Goal: Task Accomplishment & Management: Complete application form

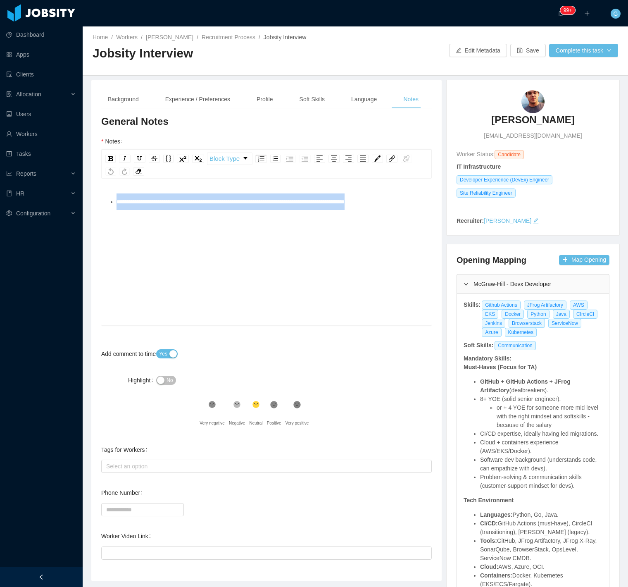
drag, startPoint x: 114, startPoint y: 201, endPoint x: 407, endPoint y: 204, distance: 292.5
click at [407, 204] on ul "**********" at bounding box center [267, 201] width 318 height 17
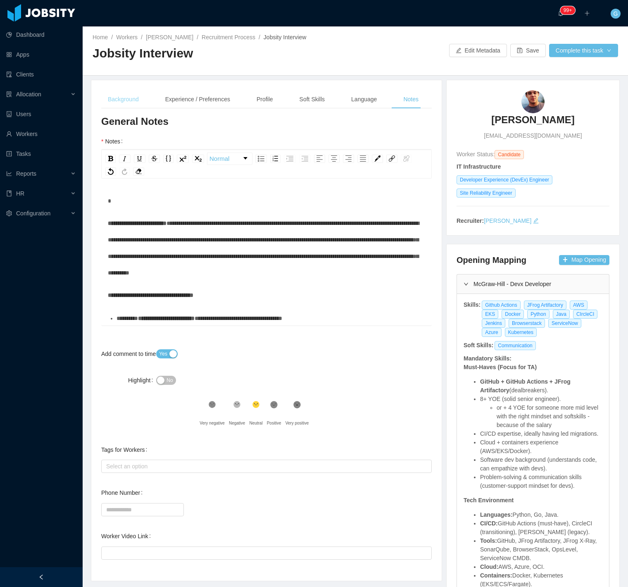
click at [102, 93] on div "Background" at bounding box center [123, 99] width 44 height 19
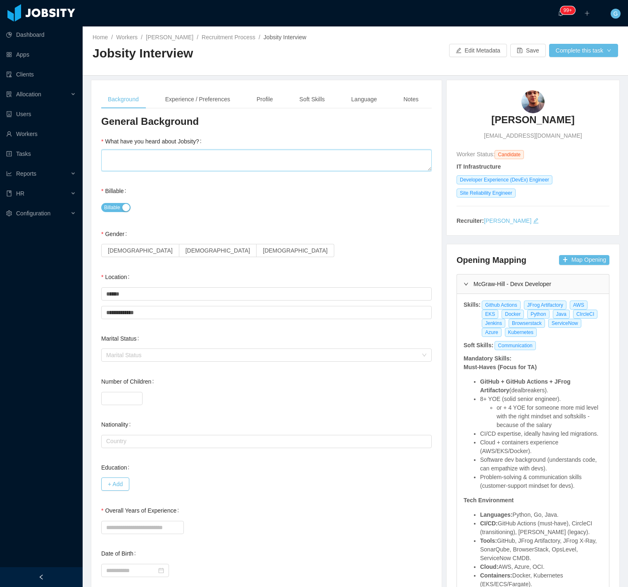
click at [166, 159] on textarea "What have you heard about Jobsity?" at bounding box center [266, 160] width 330 height 21
type textarea "*"
click at [185, 249] on span "[DEMOGRAPHIC_DATA]" at bounding box center [217, 250] width 65 height 7
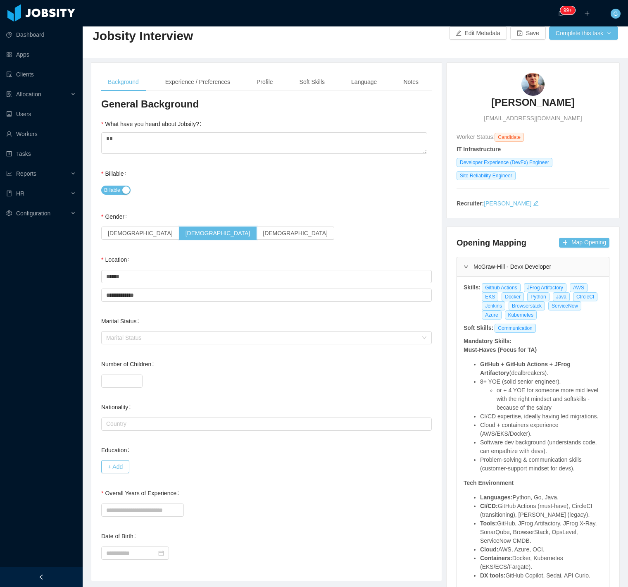
scroll to position [92, 0]
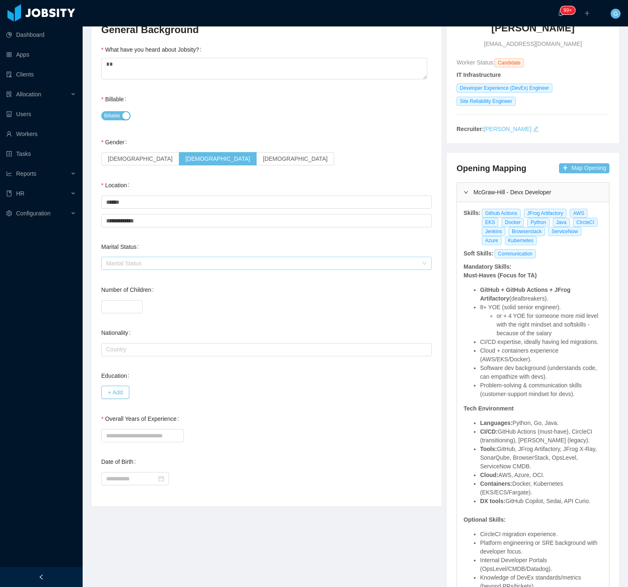
click at [142, 265] on div "Marital Status" at bounding box center [261, 263] width 311 height 8
click at [97, 330] on div "**********" at bounding box center [266, 247] width 350 height 518
click at [126, 437] on input "Overall Years of Experience" at bounding box center [142, 435] width 83 height 13
click at [124, 432] on input "Overall Years of Experience" at bounding box center [142, 435] width 83 height 13
type input "**"
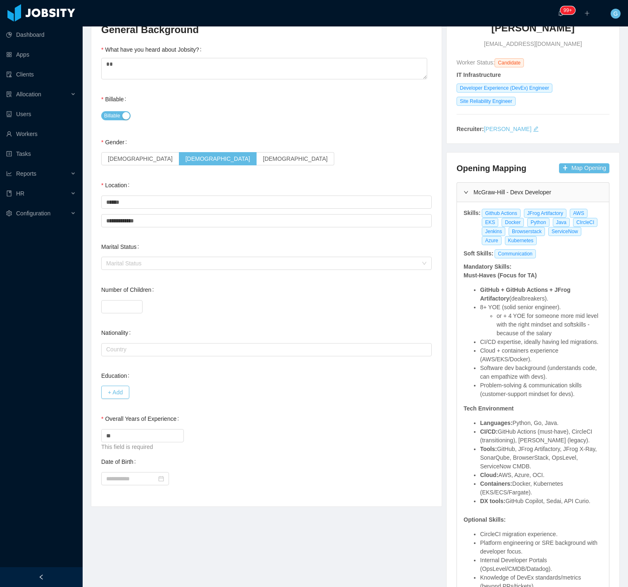
click at [372, 451] on div "**********" at bounding box center [266, 259] width 330 height 473
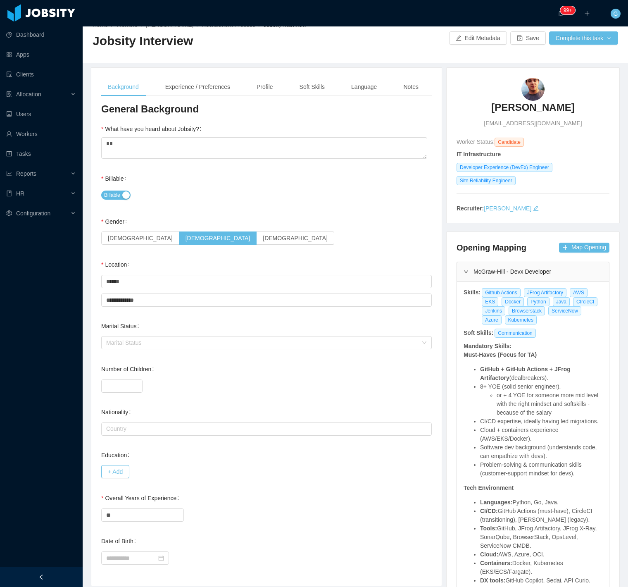
scroll to position [0, 0]
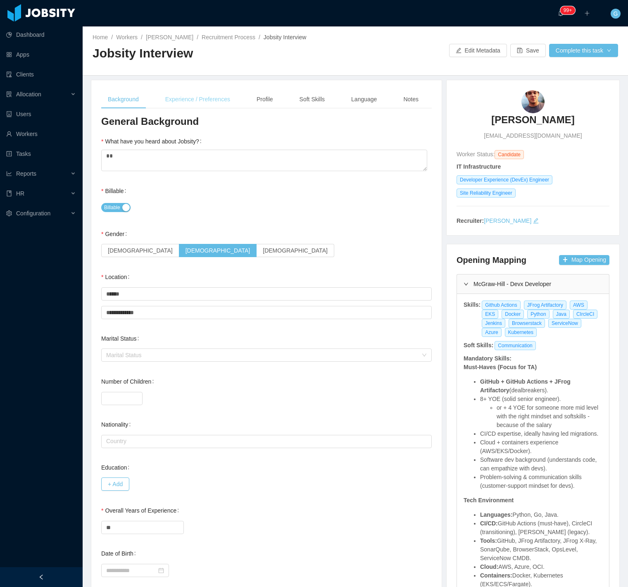
click at [221, 96] on div "Experience / Preferences" at bounding box center [198, 99] width 78 height 19
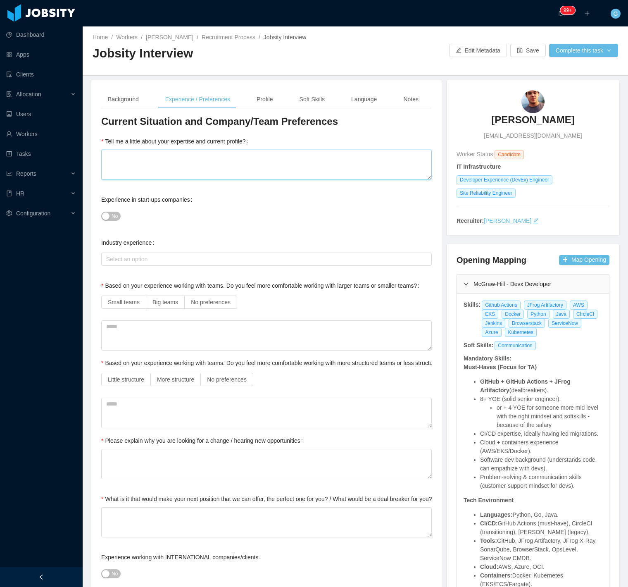
click at [151, 176] on textarea "Tell me a little about your expertise and current profile?" at bounding box center [266, 165] width 330 height 30
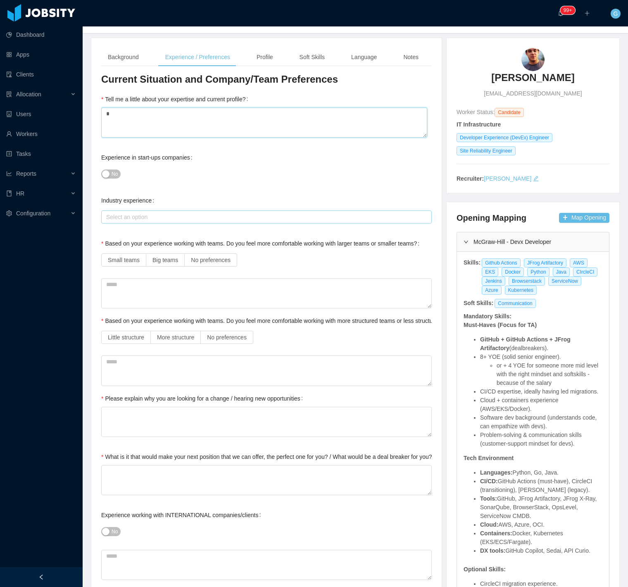
scroll to position [46, 0]
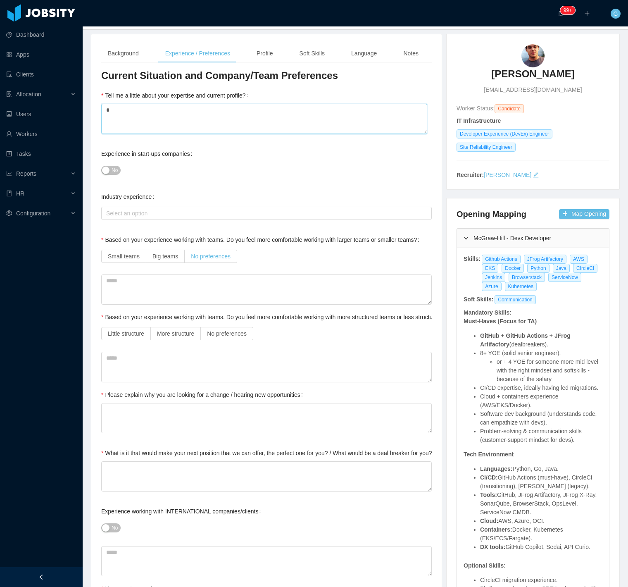
type textarea "*"
click at [203, 260] on label "No preferences" at bounding box center [211, 255] width 52 height 13
click at [245, 337] on span "No preferences" at bounding box center [227, 333] width 40 height 7
click at [110, 416] on textarea "Please explain why you are looking for a change / hearing new opportunities" at bounding box center [266, 418] width 330 height 30
type textarea "*"
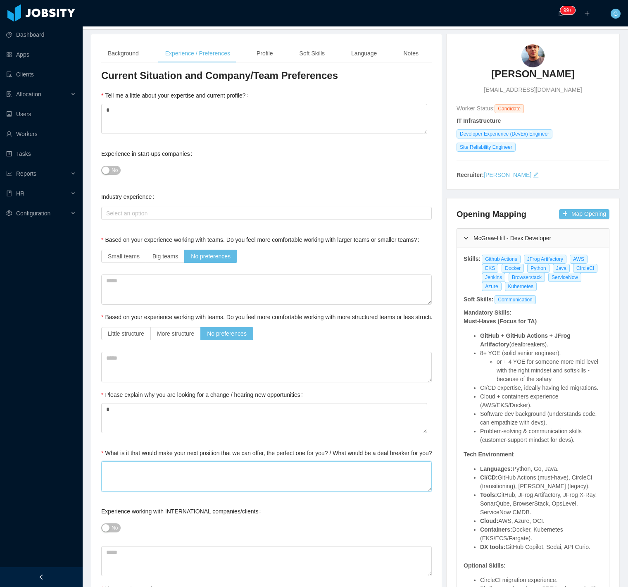
click at [135, 471] on textarea "What is it that would make your next position that we can offer, the perfect on…" at bounding box center [266, 476] width 330 height 30
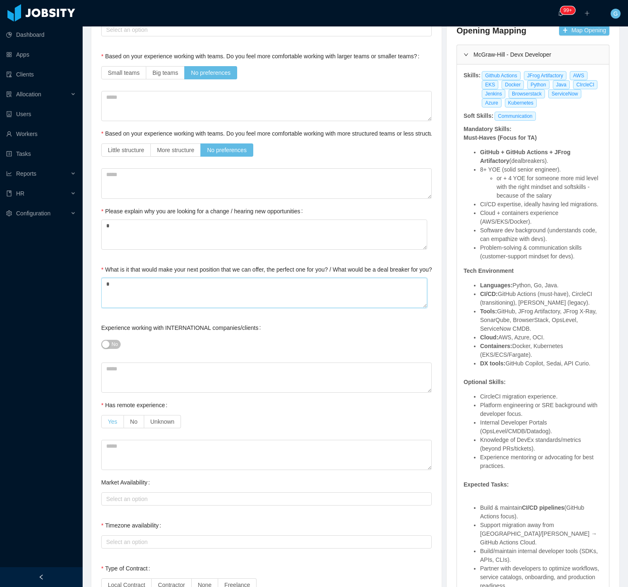
type textarea "*"
click at [117, 420] on label "Yes" at bounding box center [112, 421] width 23 height 13
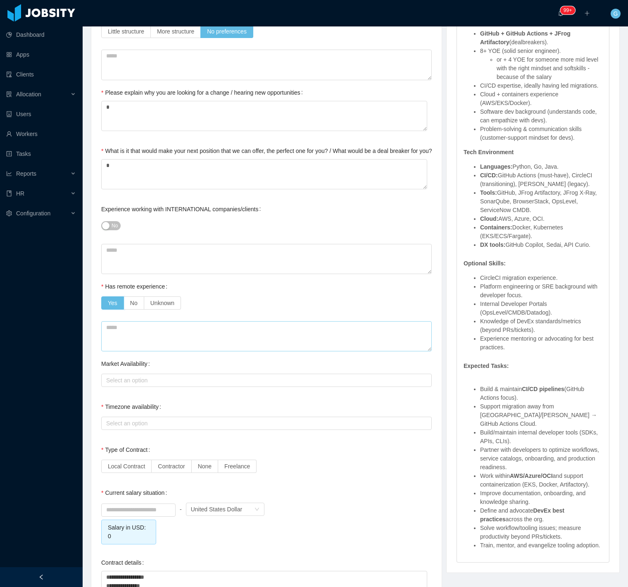
scroll to position [367, 0]
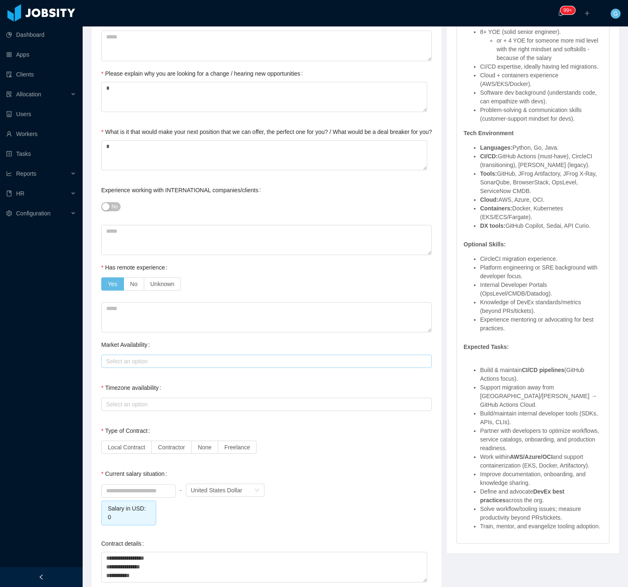
click at [112, 355] on div "Select an option" at bounding box center [265, 361] width 323 height 12
click at [113, 378] on li "America" at bounding box center [264, 376] width 326 height 13
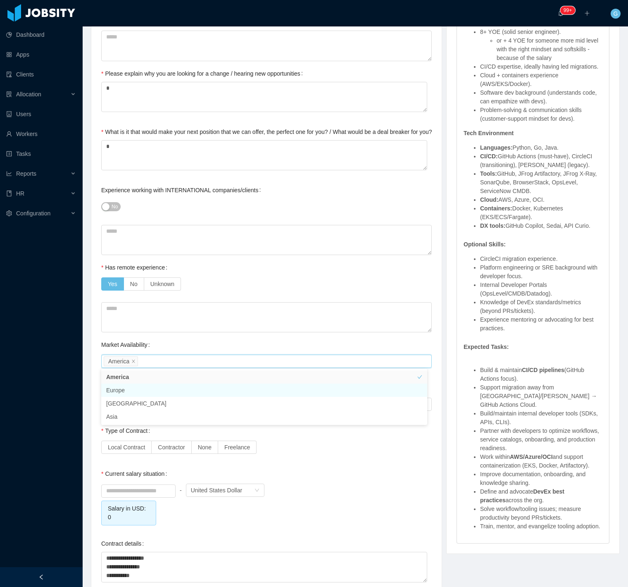
click at [85, 378] on div "**********" at bounding box center [355, 257] width 549 height 1089
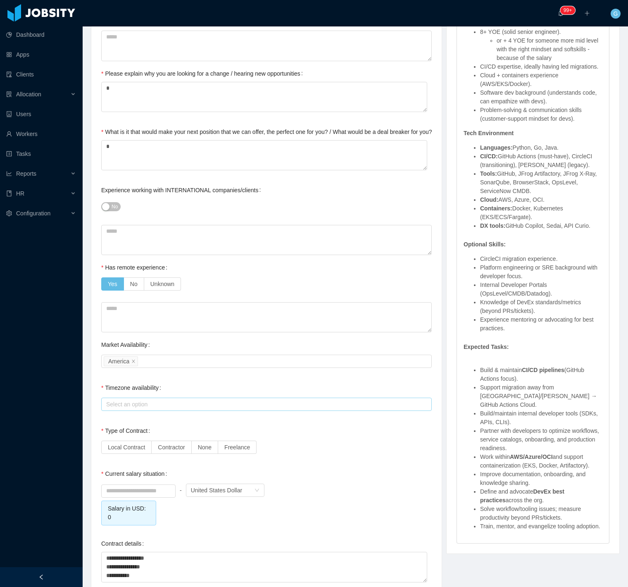
click at [131, 402] on div "Select an option" at bounding box center [264, 404] width 317 height 8
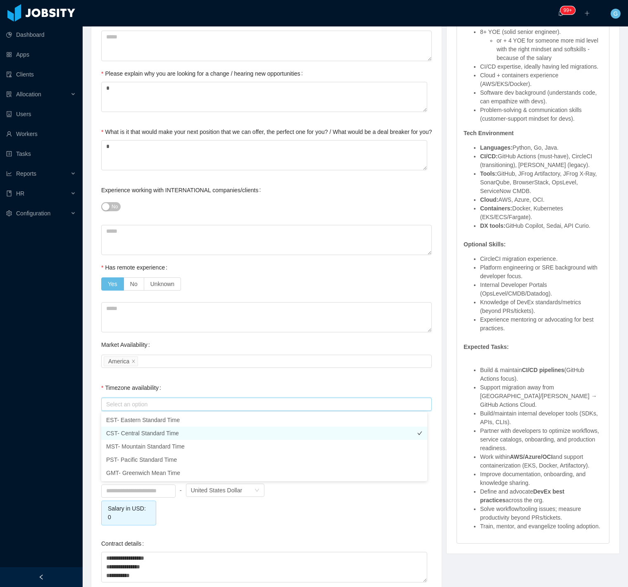
click at [123, 430] on li "CST- Central Standard Time" at bounding box center [264, 432] width 326 height 13
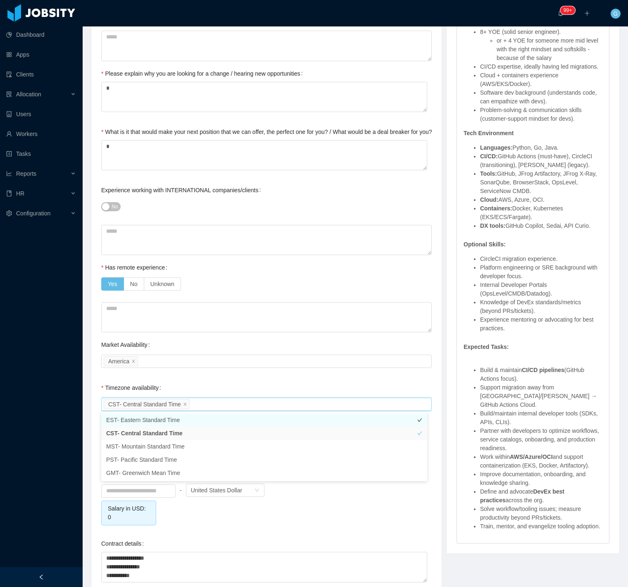
click at [123, 419] on li "EST- Eastern Standard Time" at bounding box center [264, 419] width 326 height 13
click at [194, 384] on div "Timezone availability Select an option CST- Central Standard Time EST- Eastern …" at bounding box center [266, 395] width 330 height 33
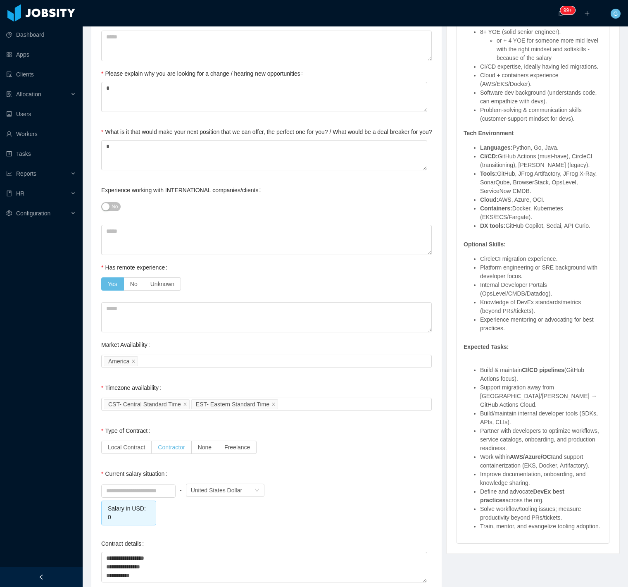
click at [166, 444] on span "Contractor" at bounding box center [171, 447] width 27 height 7
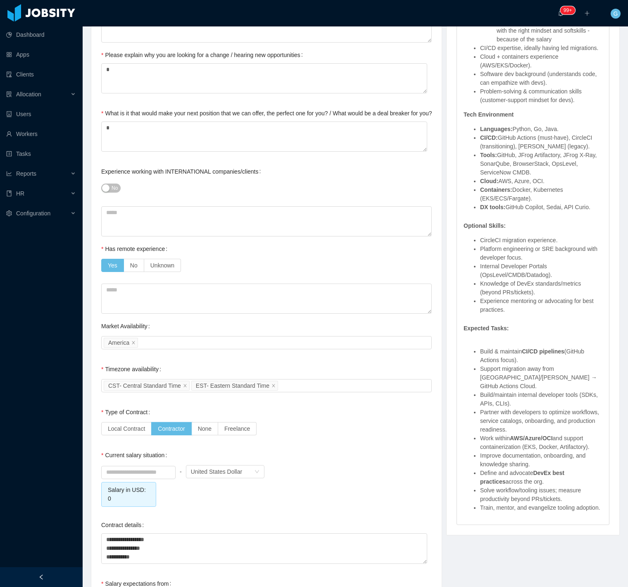
scroll to position [459, 0]
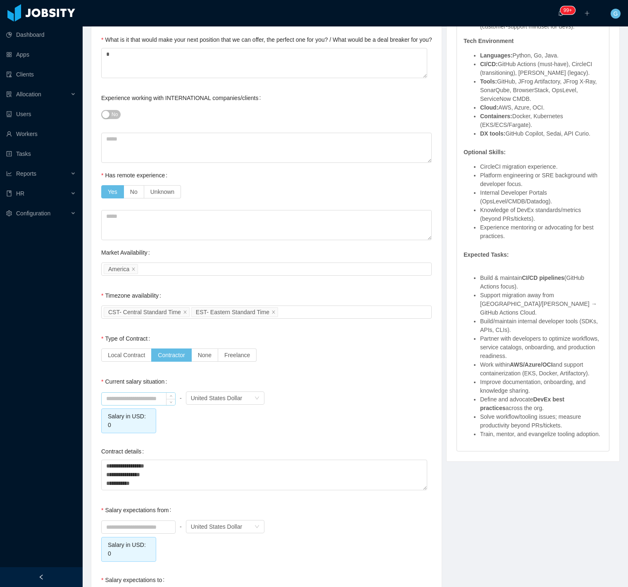
drag, startPoint x: 133, startPoint y: 388, endPoint x: 135, endPoint y: 402, distance: 14.2
click at [133, 394] on div "Current salary situation - Currency United States Dollar Salary in USD: 0" at bounding box center [266, 403] width 330 height 60
click at [135, 402] on input at bounding box center [139, 398] width 74 height 12
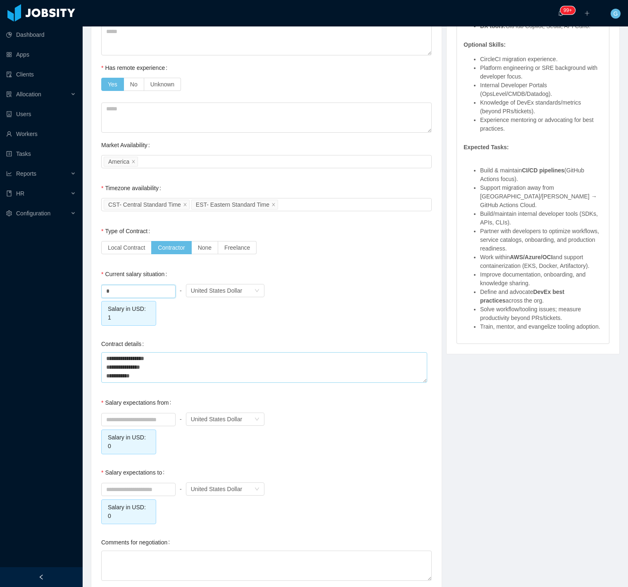
scroll to position [585, 0]
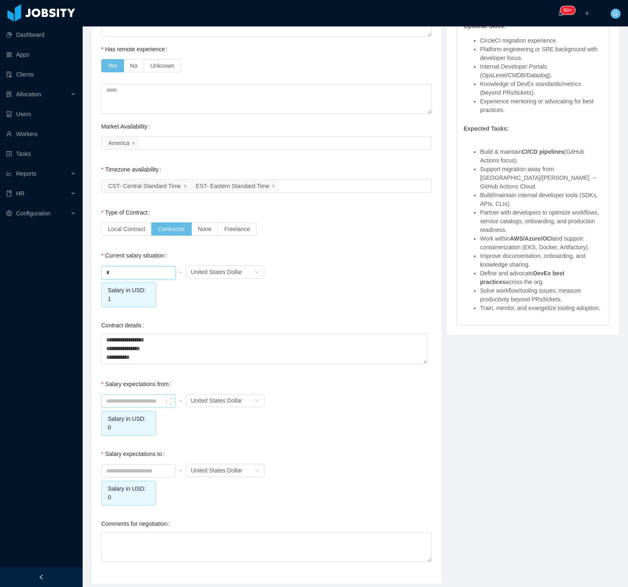
type input "****"
click at [151, 394] on input at bounding box center [139, 400] width 74 height 12
type input "*******"
click at [135, 464] on input at bounding box center [139, 470] width 74 height 12
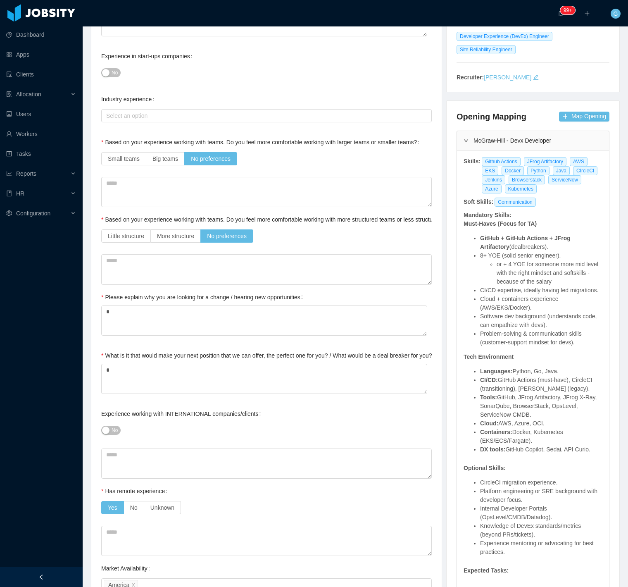
scroll to position [0, 0]
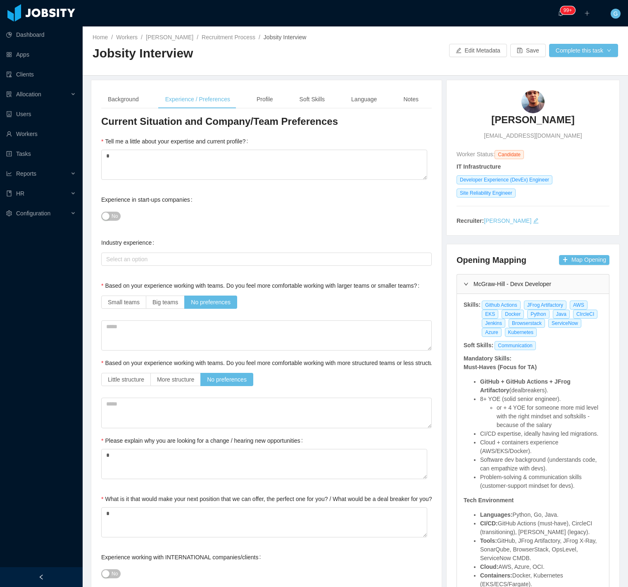
type input "*******"
click at [257, 102] on div "Profile" at bounding box center [265, 99] width 30 height 19
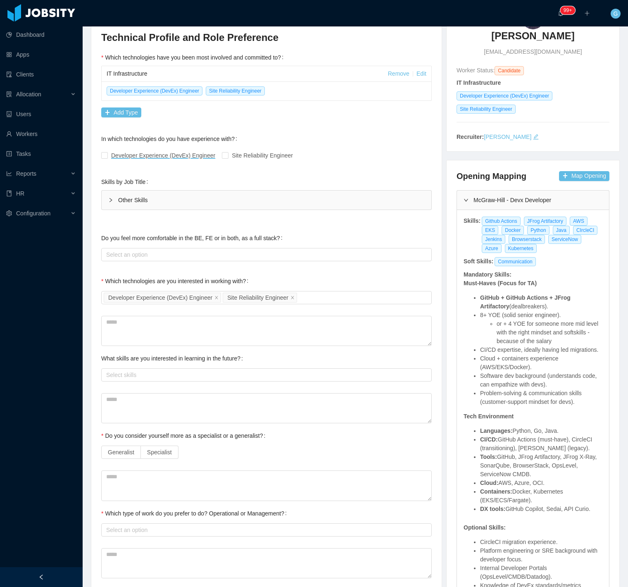
scroll to position [138, 0]
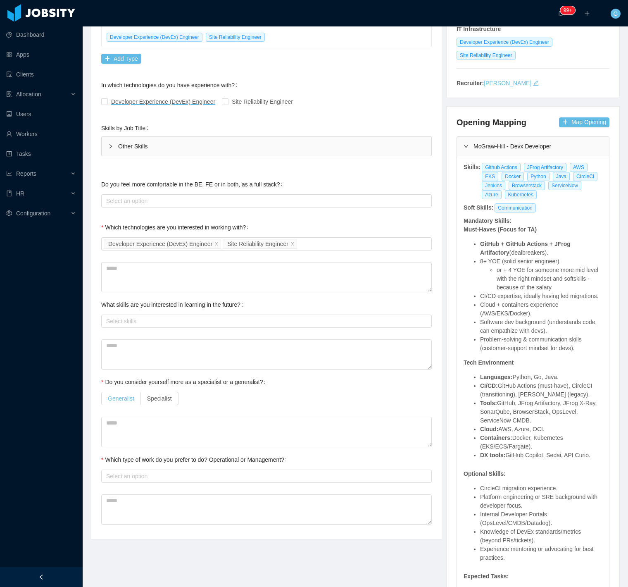
click at [131, 399] on span "Generalist" at bounding box center [121, 398] width 26 height 7
click at [178, 475] on div "Select an option" at bounding box center [264, 476] width 317 height 8
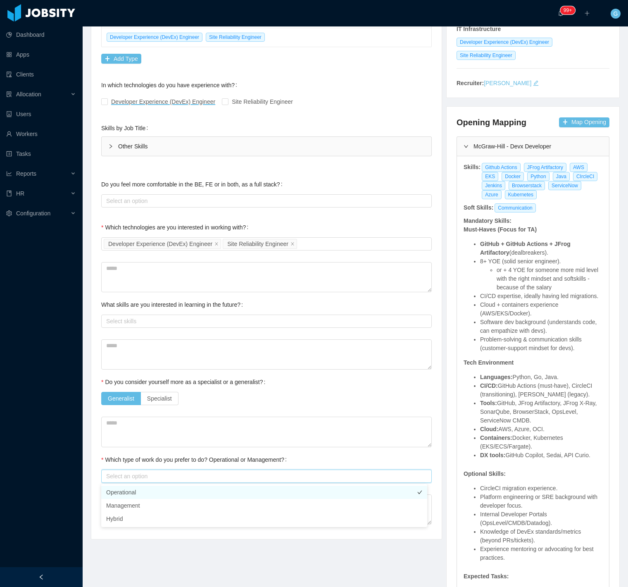
click at [175, 488] on li "Operational" at bounding box center [264, 491] width 326 height 13
click at [181, 431] on textarea at bounding box center [266, 431] width 330 height 30
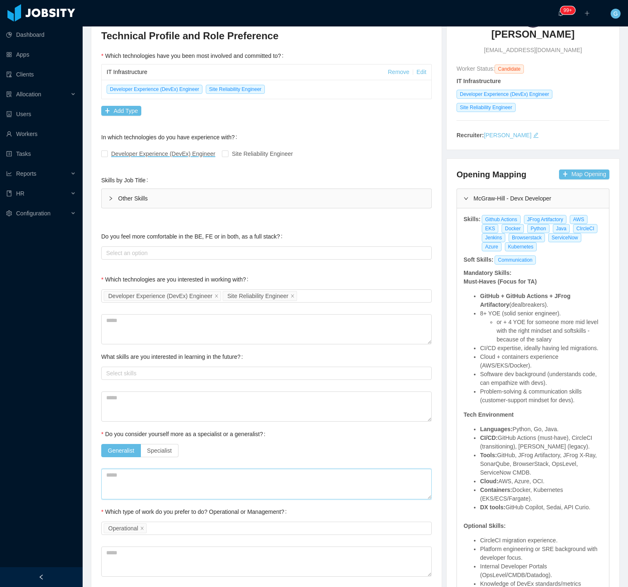
scroll to position [0, 0]
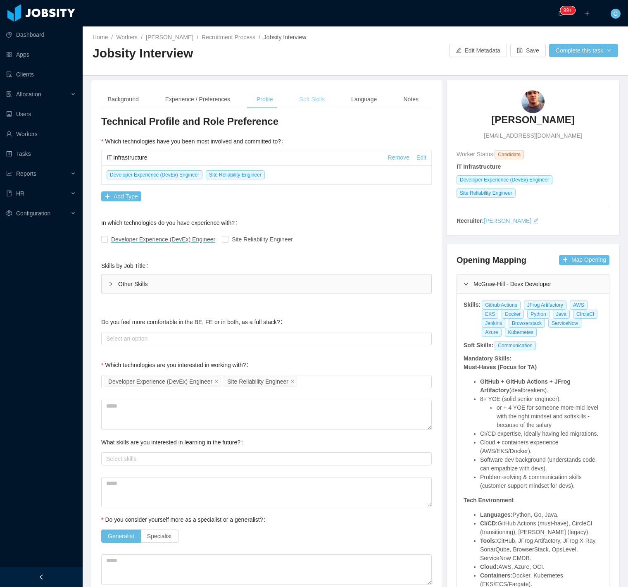
click at [314, 96] on div "Soft Skills" at bounding box center [312, 99] width 38 height 19
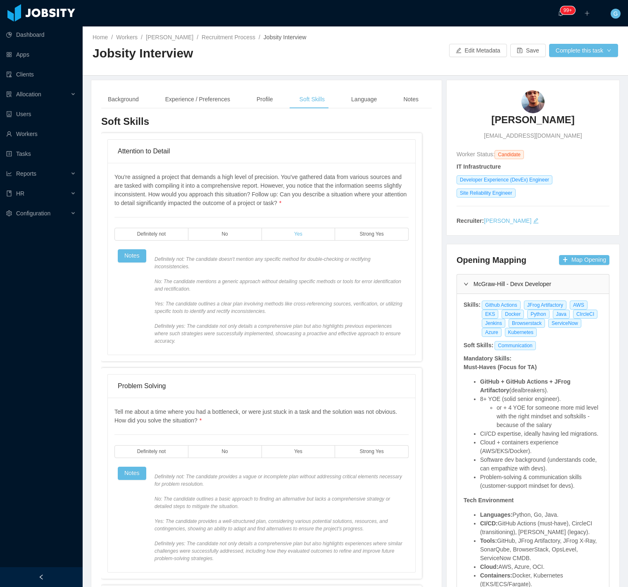
click at [304, 234] on label "Yes" at bounding box center [299, 234] width 74 height 13
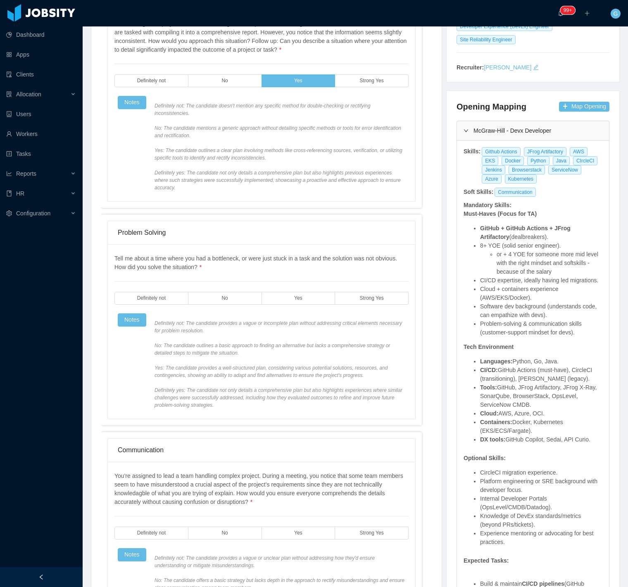
scroll to position [229, 0]
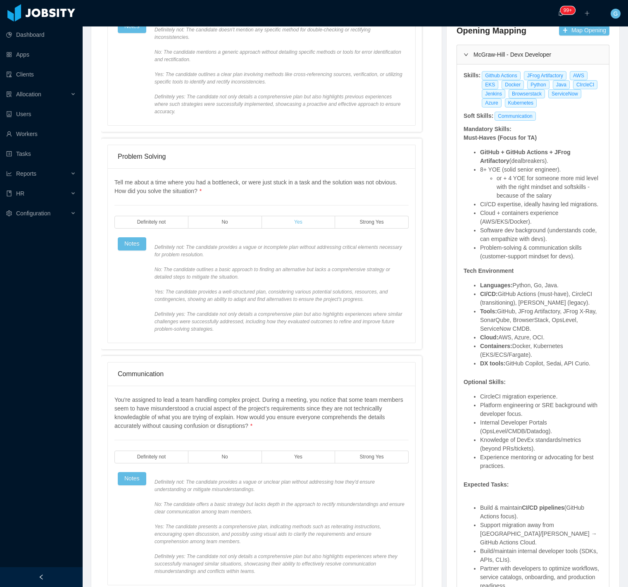
click at [289, 216] on label "Yes" at bounding box center [299, 222] width 74 height 13
click at [287, 450] on label "Yes" at bounding box center [299, 456] width 74 height 13
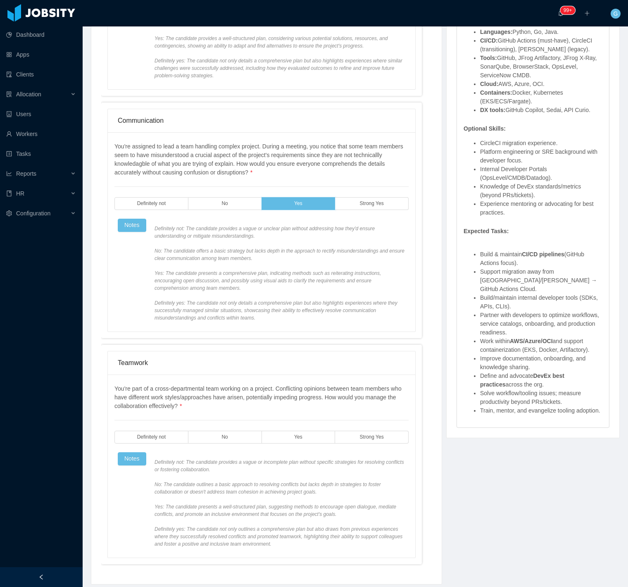
scroll to position [494, 0]
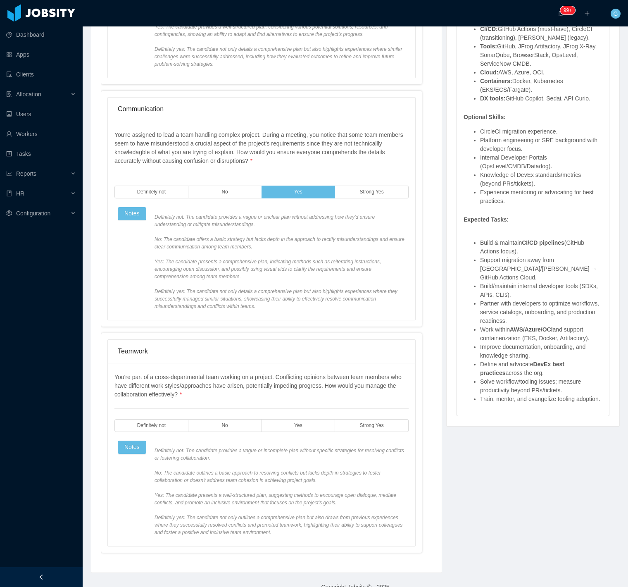
click at [286, 402] on div "You're part of a cross-departmental team working on a project. Conflicting opin…" at bounding box center [261, 454] width 294 height 163
click at [301, 419] on label "Yes" at bounding box center [299, 425] width 74 height 13
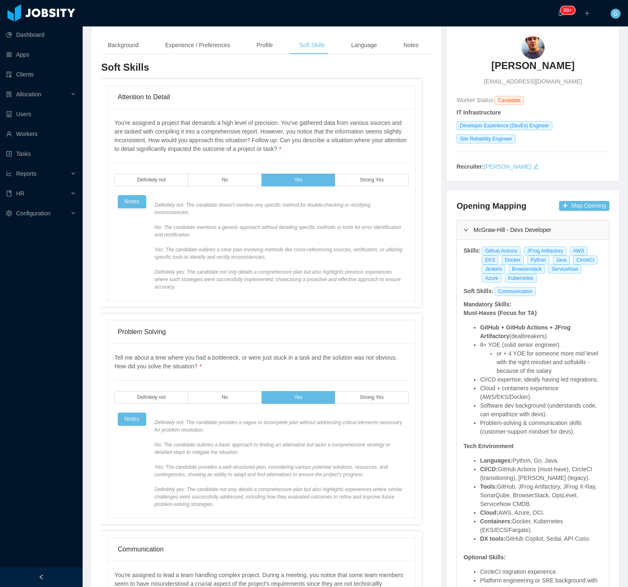
scroll to position [0, 0]
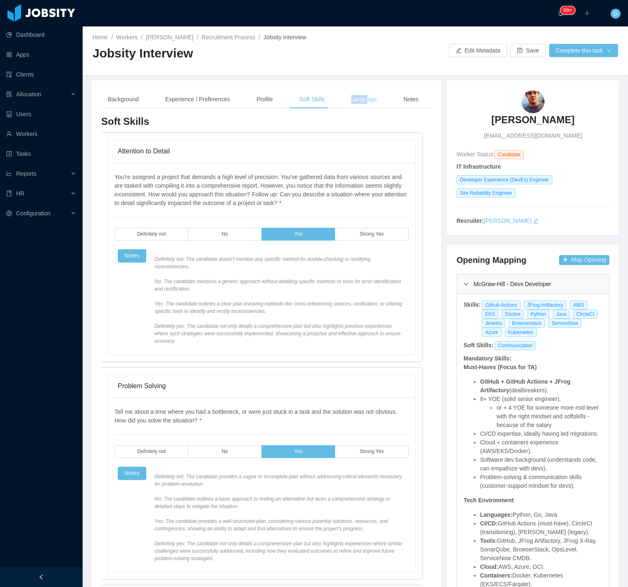
drag, startPoint x: 364, startPoint y: 90, endPoint x: 359, endPoint y: 95, distance: 7.0
click at [363, 91] on div "Language" at bounding box center [364, 99] width 39 height 19
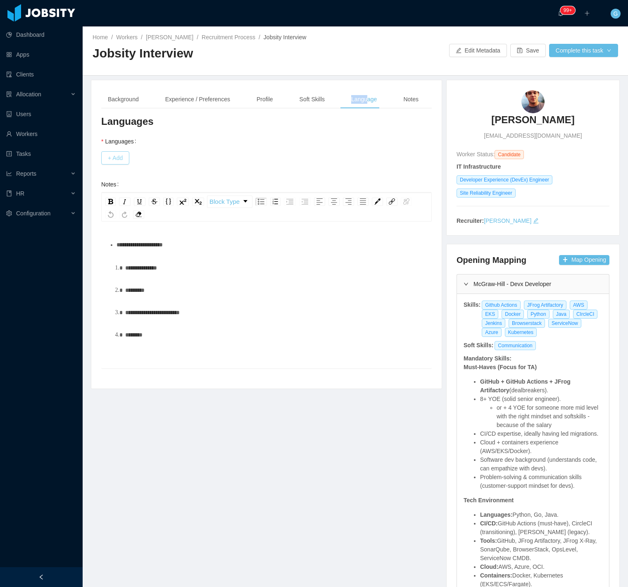
click at [118, 160] on button "+ Add" at bounding box center [115, 157] width 28 height 13
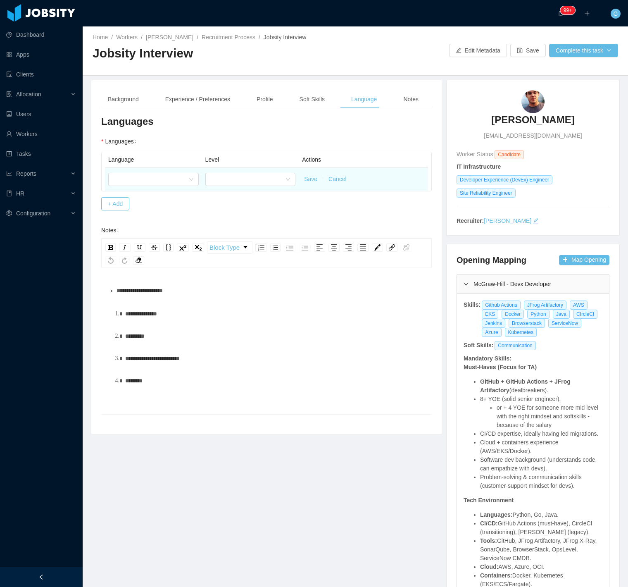
click at [160, 168] on td at bounding box center [153, 179] width 97 height 23
click at [156, 178] on div at bounding box center [150, 179] width 75 height 12
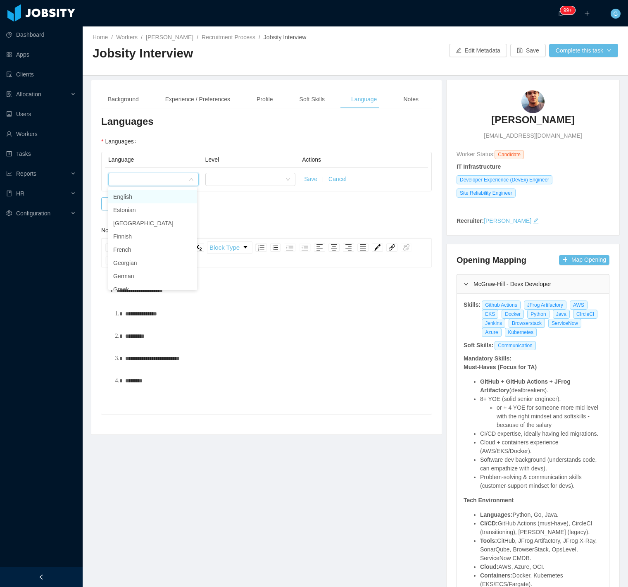
click at [137, 195] on li "English" at bounding box center [152, 196] width 89 height 13
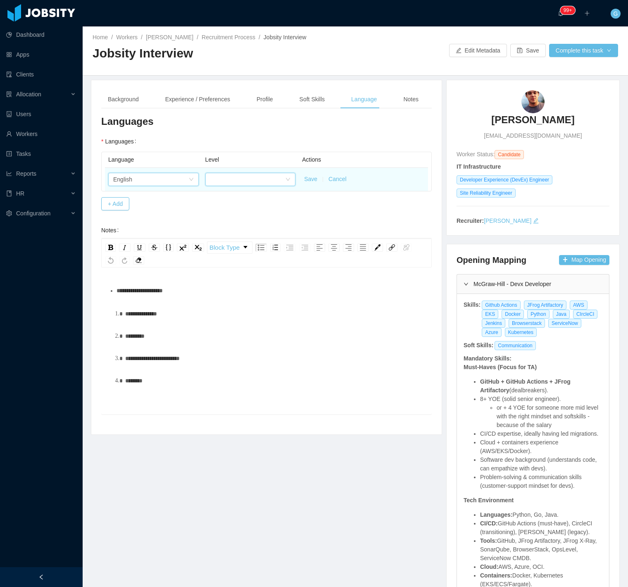
click at [228, 183] on div at bounding box center [247, 179] width 75 height 12
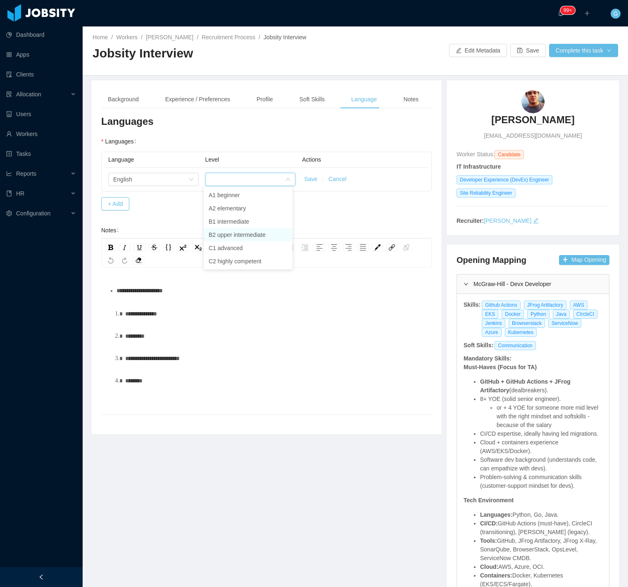
click at [226, 237] on li "B2 upper intermediate" at bounding box center [248, 234] width 89 height 13
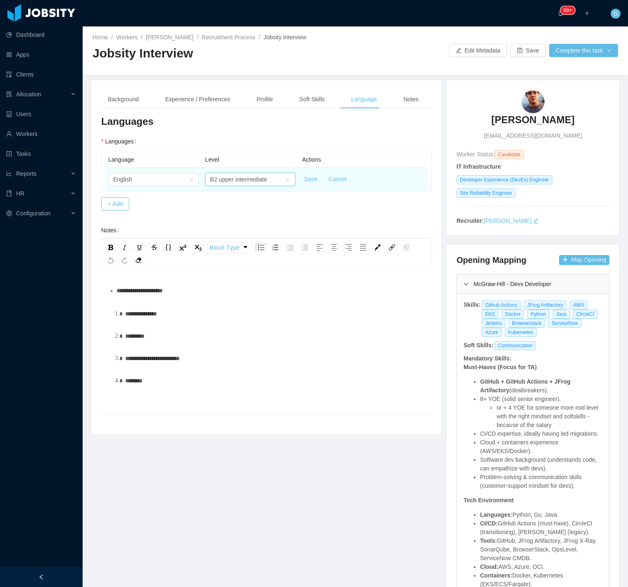
drag, startPoint x: 305, startPoint y: 186, endPoint x: 306, endPoint y: 180, distance: 6.7
click at [306, 183] on td "Save Cancel" at bounding box center [363, 179] width 129 height 23
click at [306, 180] on button "Save" at bounding box center [310, 179] width 13 height 9
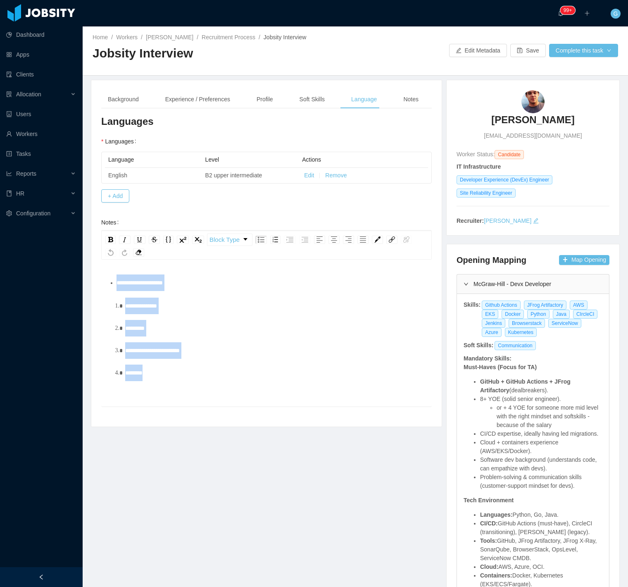
drag, startPoint x: 161, startPoint y: 376, endPoint x: 113, endPoint y: 291, distance: 97.9
click at [113, 291] on div "**********" at bounding box center [267, 327] width 318 height 107
click at [416, 99] on div "Notes" at bounding box center [411, 99] width 29 height 19
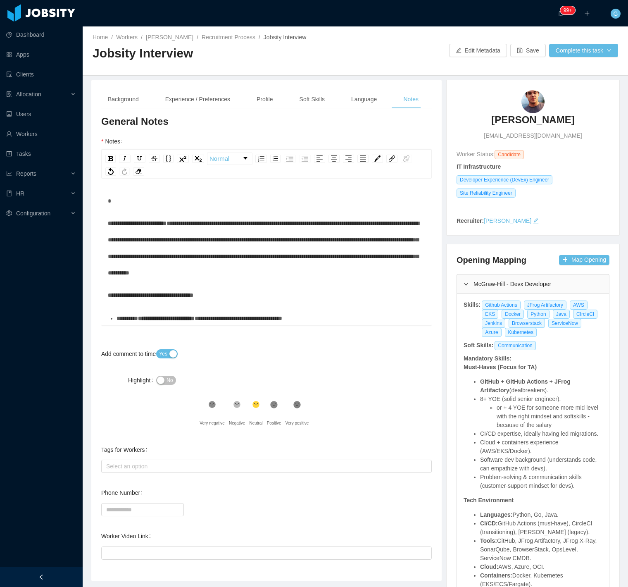
drag, startPoint x: 171, startPoint y: 373, endPoint x: 166, endPoint y: 373, distance: 5.0
click at [170, 373] on div "No" at bounding box center [225, 380] width 138 height 17
click at [166, 375] on div "No" at bounding box center [225, 380] width 138 height 17
click at [163, 377] on button "No" at bounding box center [165, 379] width 19 height 9
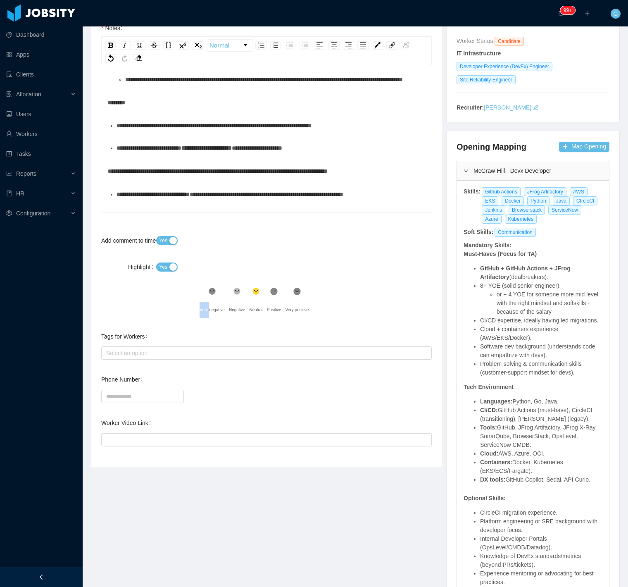
scroll to position [138, 0]
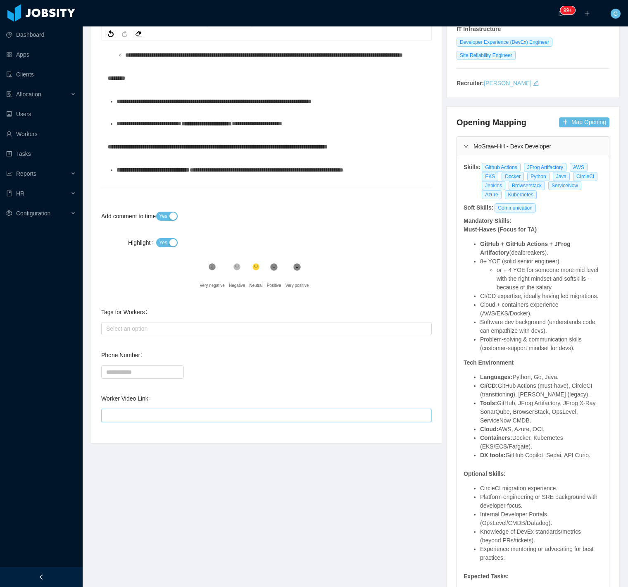
click at [188, 421] on input "Worker Video Link" at bounding box center [266, 415] width 330 height 13
paste input "**********"
type input "**********"
click at [164, 335] on div "Select an option" at bounding box center [266, 328] width 330 height 13
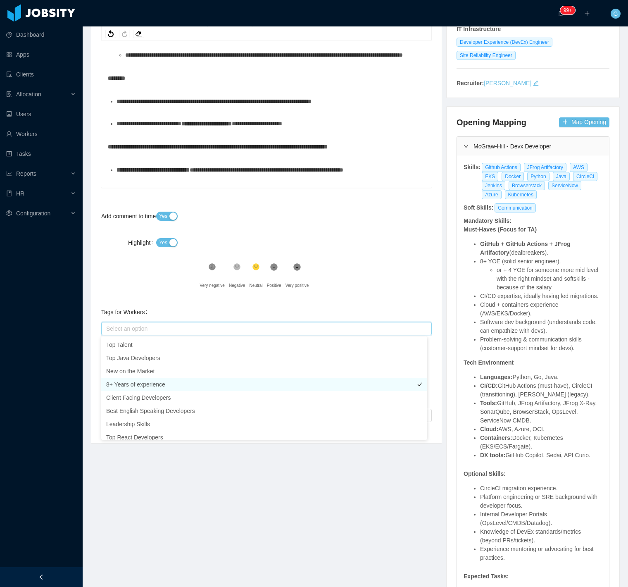
click at [158, 384] on li "8+ Years of experience" at bounding box center [264, 384] width 326 height 13
click at [153, 278] on div "**********" at bounding box center [266, 205] width 330 height 456
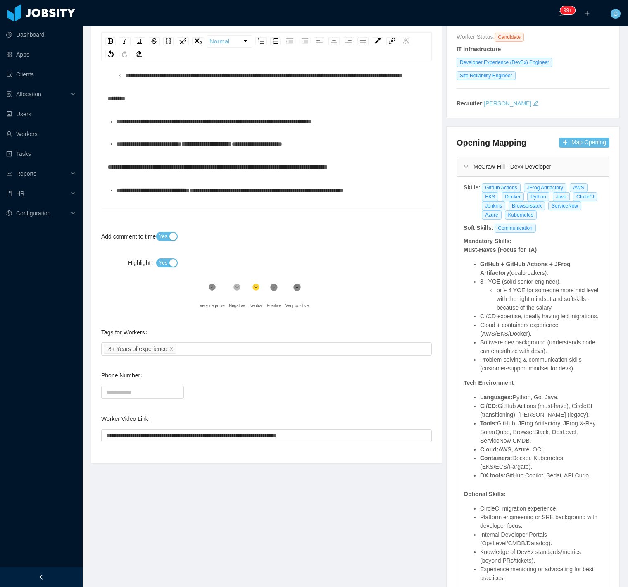
scroll to position [0, 0]
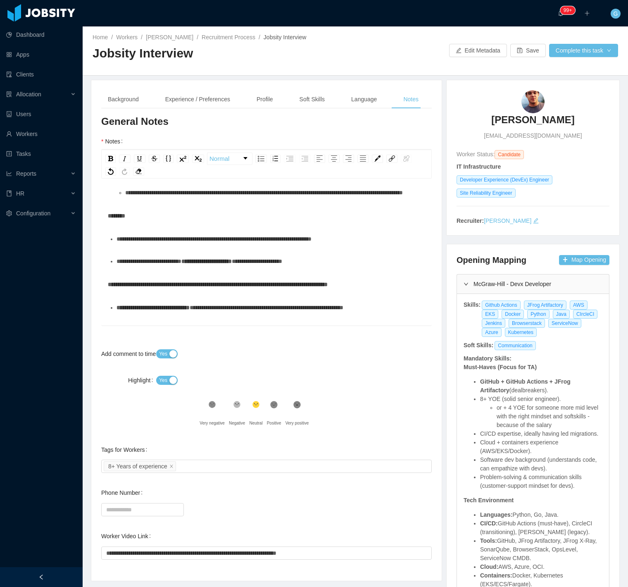
click at [390, 96] on div "Background Experience / Preferences Profile Soft Skills Language Notes" at bounding box center [263, 99] width 324 height 19
click at [370, 110] on div "**********" at bounding box center [266, 330] width 330 height 480
click at [370, 96] on div "Language" at bounding box center [364, 99] width 39 height 19
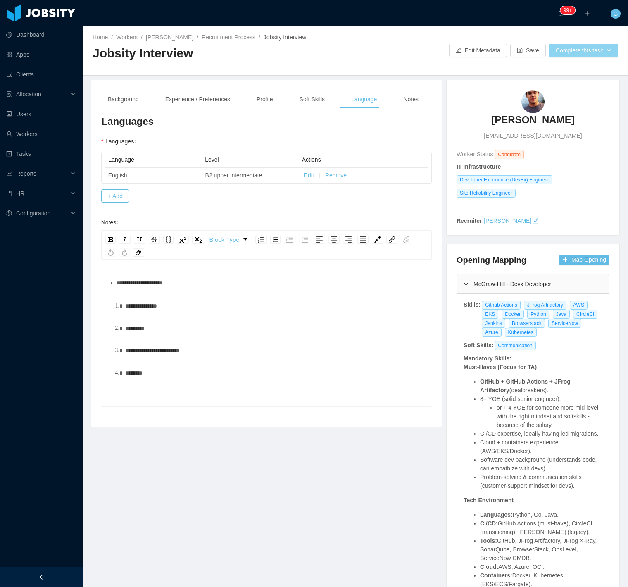
click at [565, 52] on button "Complete this task" at bounding box center [583, 50] width 69 height 13
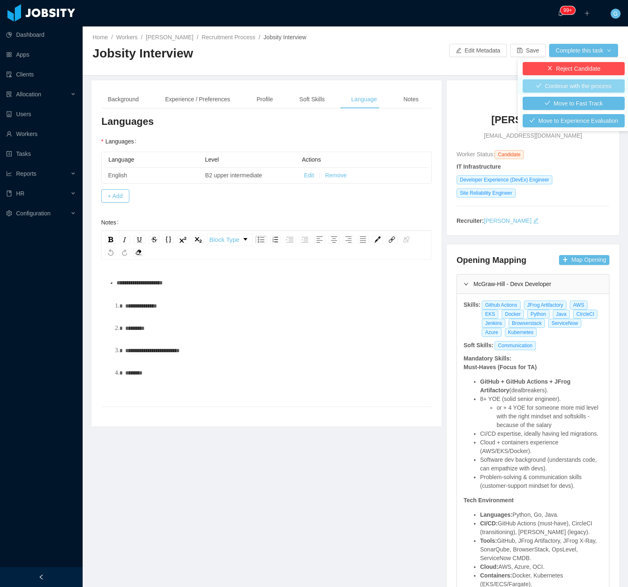
click at [546, 85] on button "Continue with the process" at bounding box center [574, 85] width 102 height 13
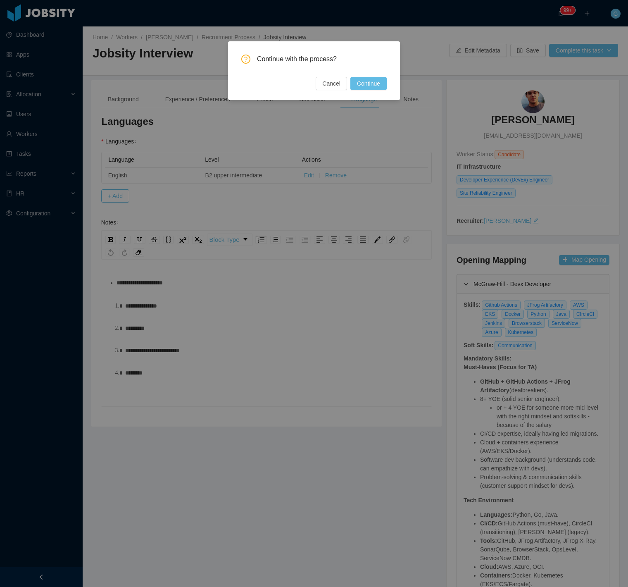
click at [368, 76] on div "Continue with the process? Cancel Continue" at bounding box center [313, 73] width 145 height 36
click at [370, 79] on button "Continue" at bounding box center [368, 83] width 36 height 13
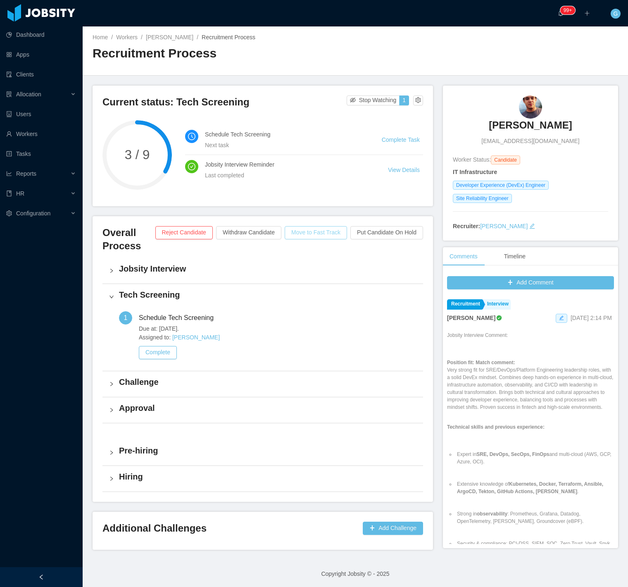
click at [320, 230] on button "Move to Fast Track" at bounding box center [316, 232] width 62 height 13
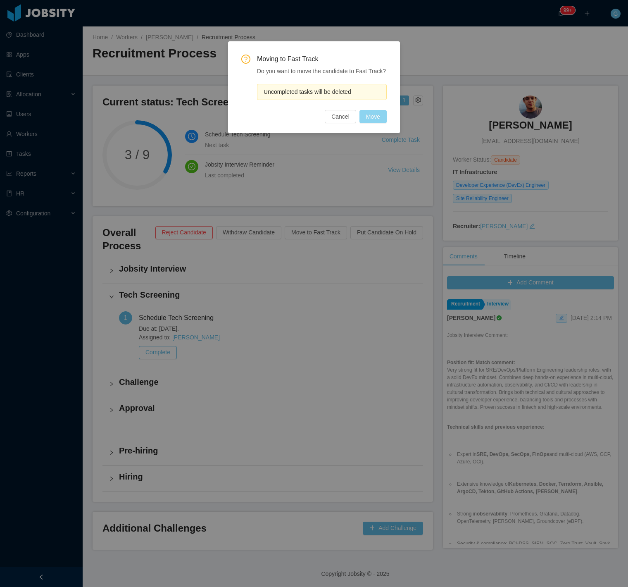
click at [375, 120] on button "Move" at bounding box center [372, 116] width 27 height 13
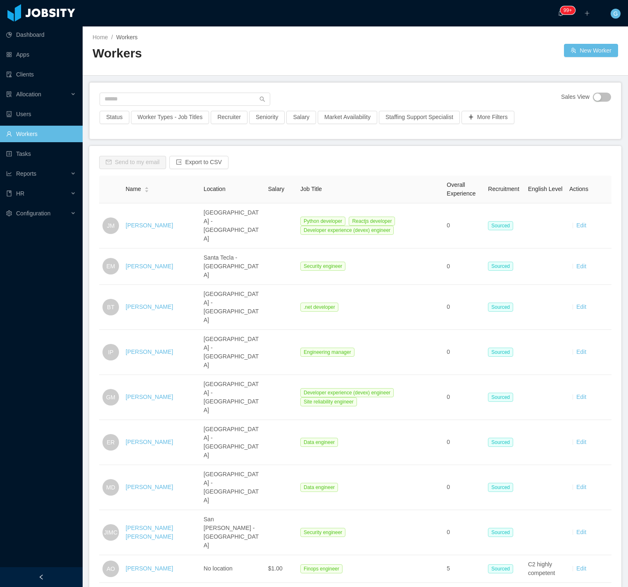
scroll to position [58, 0]
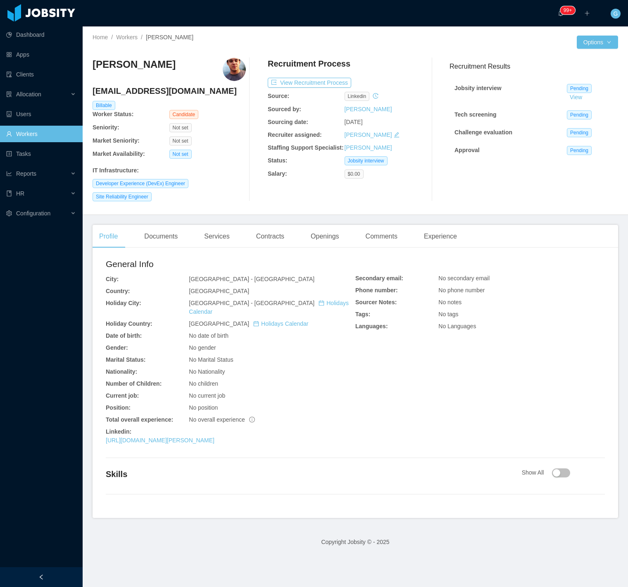
click at [147, 251] on div "Profile Documents Services Contracts Openings Comments Experience General Info …" at bounding box center [355, 371] width 525 height 293
click at [153, 240] on div "Documents" at bounding box center [161, 236] width 47 height 23
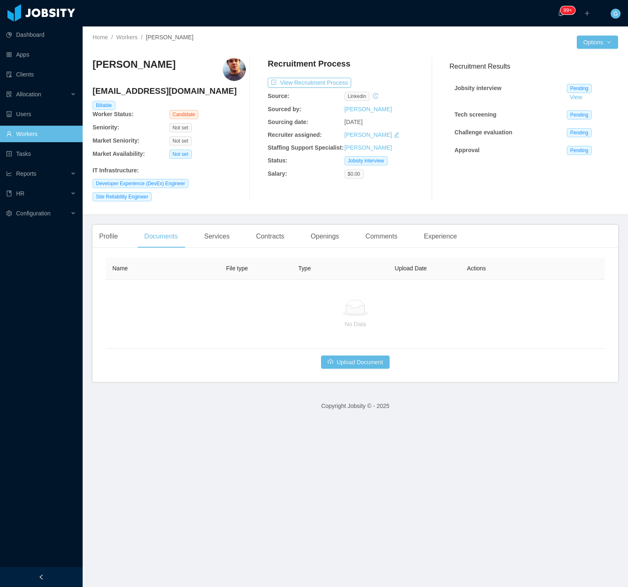
click at [356, 374] on div "Name File type Type Upload Date Actions No Data Upload Document" at bounding box center [355, 318] width 525 height 128
click at [343, 353] on div "Name File type Type Upload Date Actions No Data Upload Document" at bounding box center [355, 312] width 499 height 111
click at [334, 362] on button "Upload Document" at bounding box center [355, 361] width 69 height 13
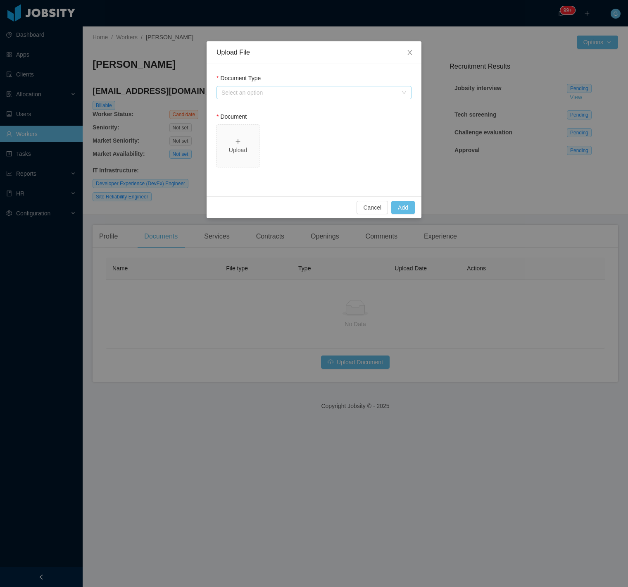
click at [292, 91] on div "Select an option" at bounding box center [309, 92] width 176 height 8
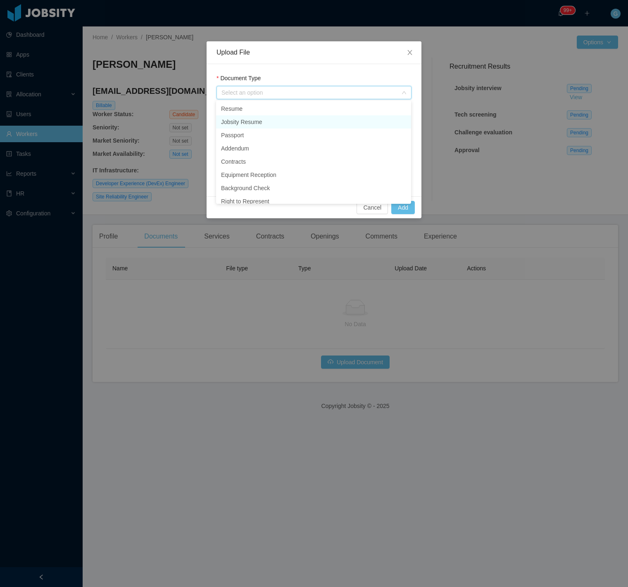
click at [254, 120] on li "Jobsity Resume" at bounding box center [313, 121] width 195 height 13
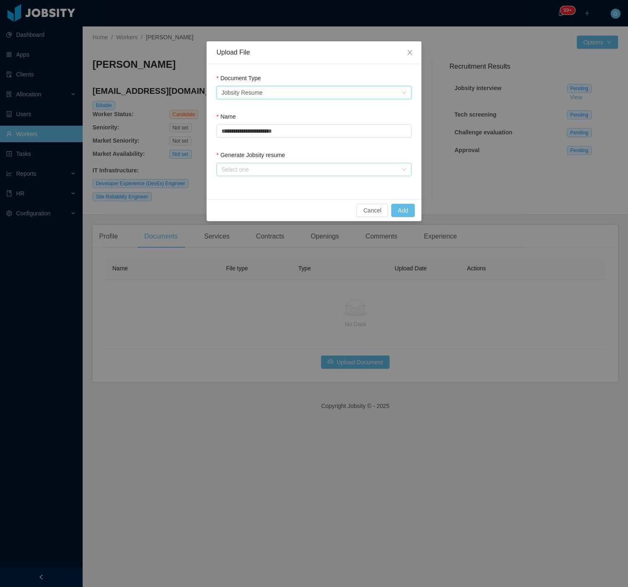
click at [240, 173] on div "Select one" at bounding box center [309, 169] width 176 height 8
click at [244, 180] on li "From Template" at bounding box center [313, 184] width 195 height 13
click at [408, 211] on button "Add" at bounding box center [403, 210] width 24 height 13
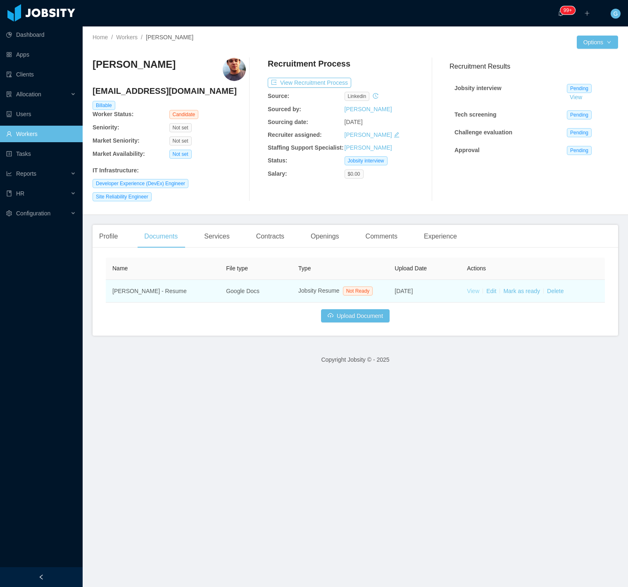
click at [467, 292] on link "View" at bounding box center [473, 290] width 12 height 7
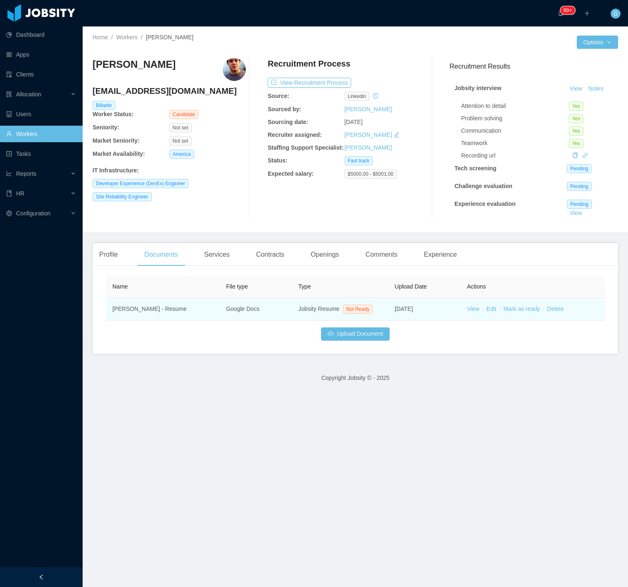
click at [460, 310] on td "View Edit Mark as ready Delete" at bounding box center [532, 309] width 145 height 23
click at [467, 306] on link "View" at bounding box center [473, 308] width 12 height 7
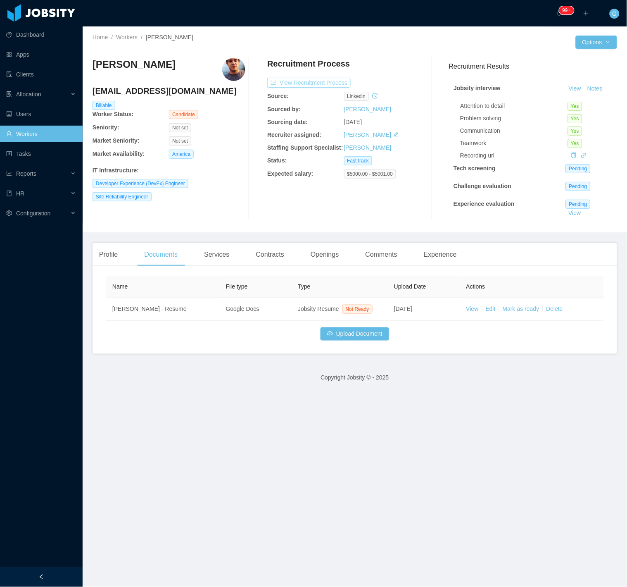
click at [298, 84] on button "View Recruitment Process" at bounding box center [308, 83] width 83 height 10
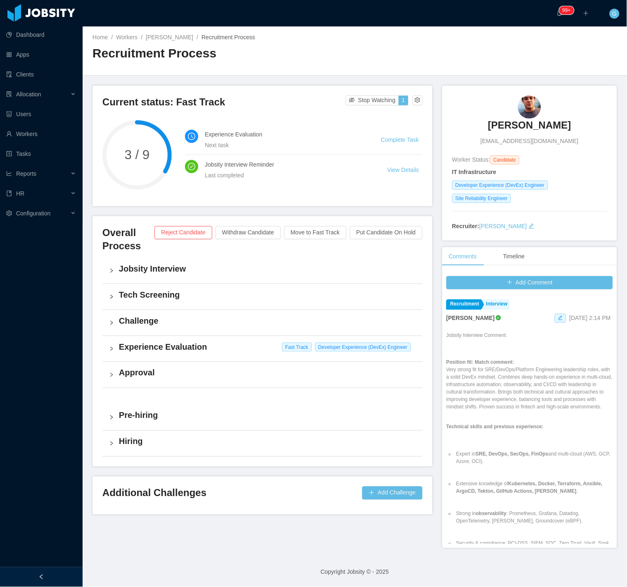
drag, startPoint x: 459, startPoint y: 124, endPoint x: 568, endPoint y: 131, distance: 109.6
click at [568, 131] on div "Gustavo Martins gugurd@gmail.com" at bounding box center [529, 120] width 155 height 50
copy h3 "Gustavo Martins"
click at [517, 119] on h3 "Gustavo Martins" at bounding box center [529, 125] width 83 height 13
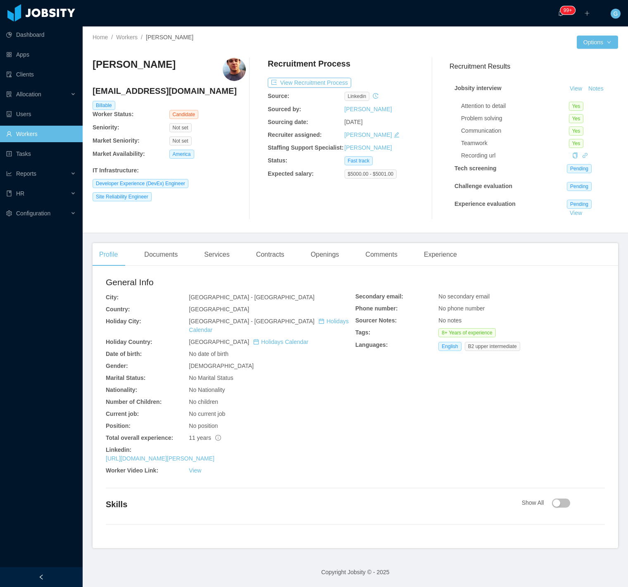
click at [576, 154] on div "Recording url" at bounding box center [537, 155] width 152 height 9
click at [582, 155] on icon "icon: link" at bounding box center [584, 154] width 5 height 5
click at [572, 156] on icon "icon: copy" at bounding box center [575, 155] width 6 height 6
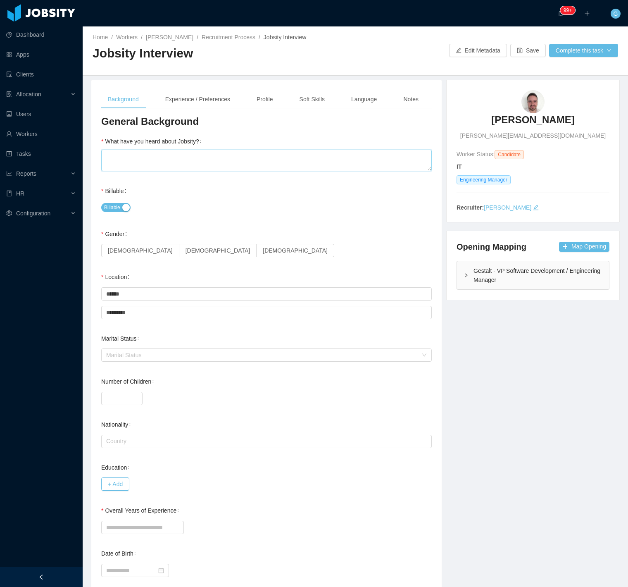
click at [179, 160] on textarea "What have you heard about Jobsity?" at bounding box center [266, 160] width 330 height 21
type textarea "*"
click at [179, 250] on label "[DEMOGRAPHIC_DATA]" at bounding box center [218, 250] width 78 height 13
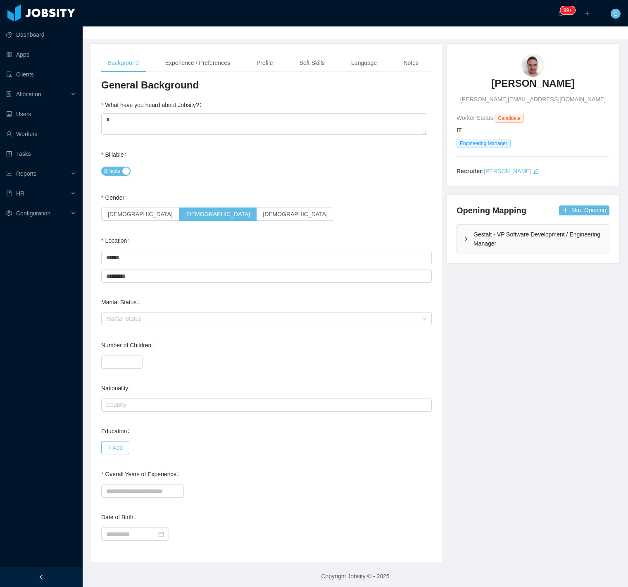
scroll to position [40, 0]
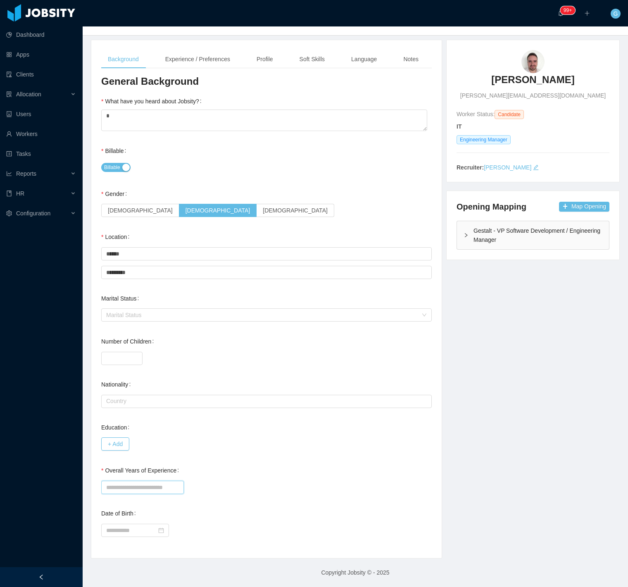
click at [129, 486] on input "Overall Years of Experience" at bounding box center [142, 486] width 83 height 13
drag, startPoint x: 124, startPoint y: 485, endPoint x: 104, endPoint y: 482, distance: 20.5
click at [104, 482] on input "**" at bounding box center [142, 486] width 83 height 13
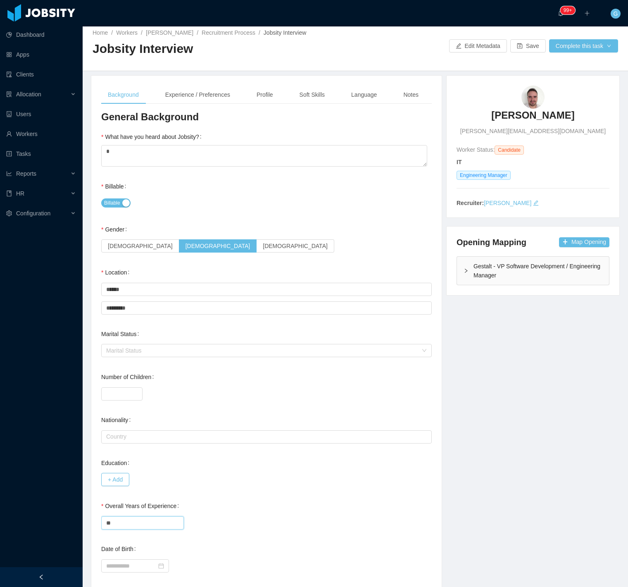
scroll to position [0, 0]
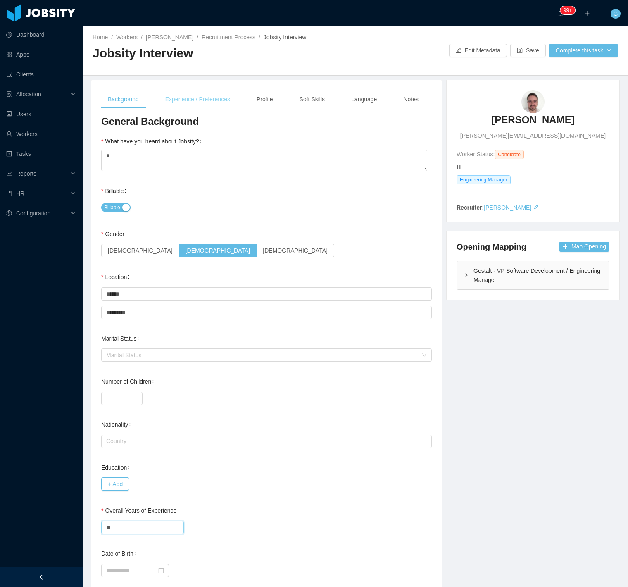
type input "**"
click at [204, 106] on div "Experience / Preferences" at bounding box center [198, 99] width 78 height 19
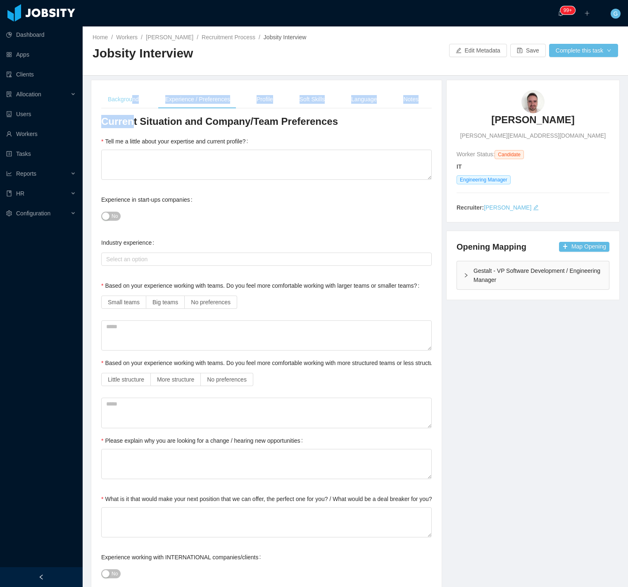
drag, startPoint x: 133, startPoint y: 109, endPoint x: 133, endPoint y: 101, distance: 7.8
click at [133, 101] on div "Background" at bounding box center [123, 99] width 44 height 19
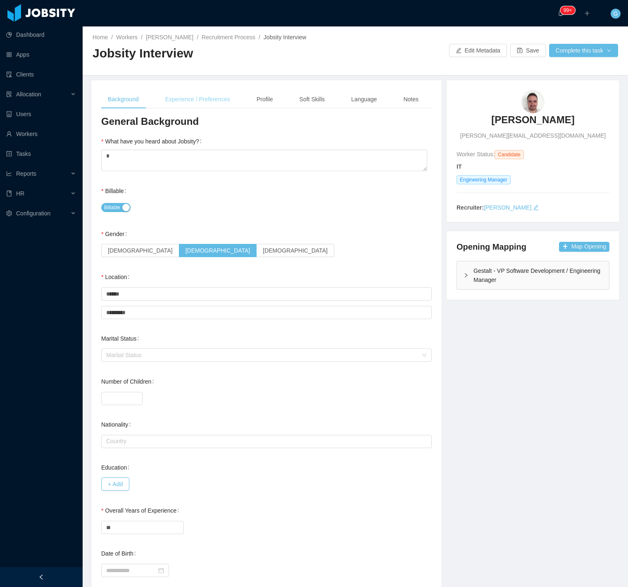
click at [184, 101] on div "Experience / Preferences" at bounding box center [198, 99] width 78 height 19
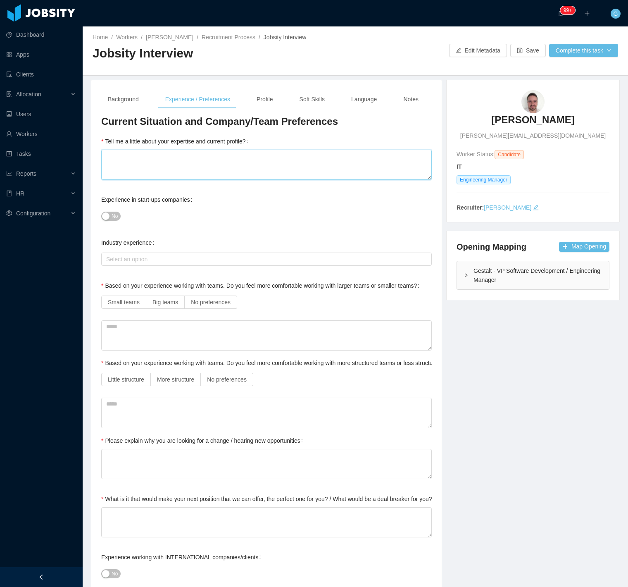
click at [181, 170] on textarea "Tell me a little about your expertise and current profile?" at bounding box center [266, 165] width 330 height 30
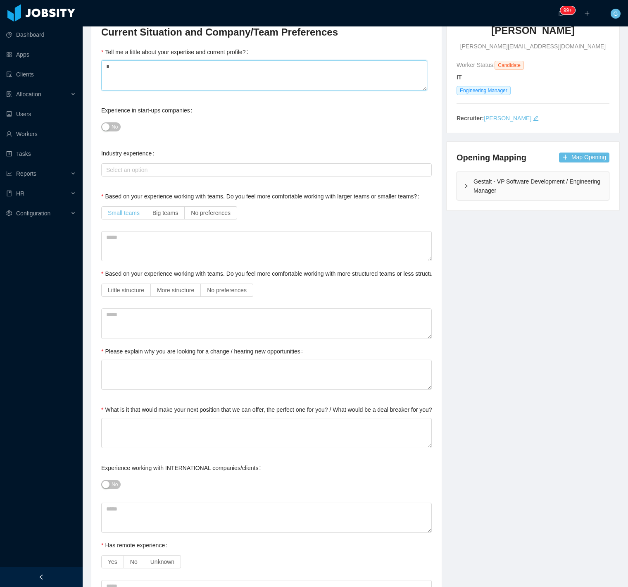
scroll to position [92, 0]
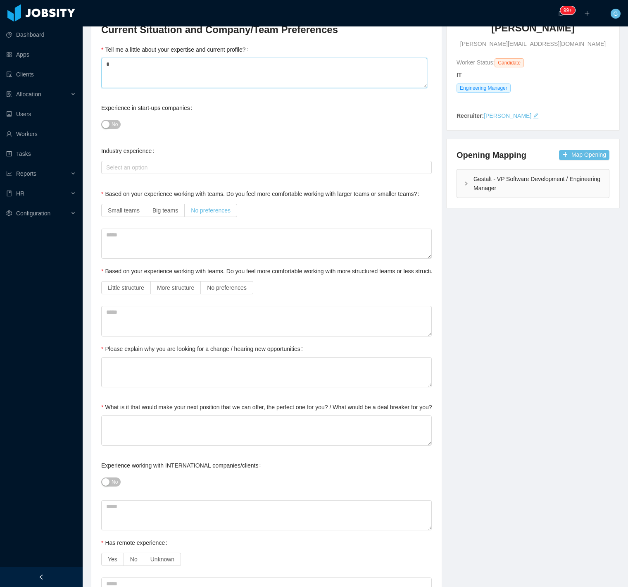
type textarea "*"
click at [211, 213] on span "No preferences" at bounding box center [211, 210] width 40 height 7
drag, startPoint x: 249, startPoint y: 280, endPoint x: 238, endPoint y: 290, distance: 15.2
click at [249, 280] on div "Little structure More structure No preferences" at bounding box center [266, 287] width 330 height 17
click at [237, 290] on span "No preferences" at bounding box center [227, 287] width 40 height 7
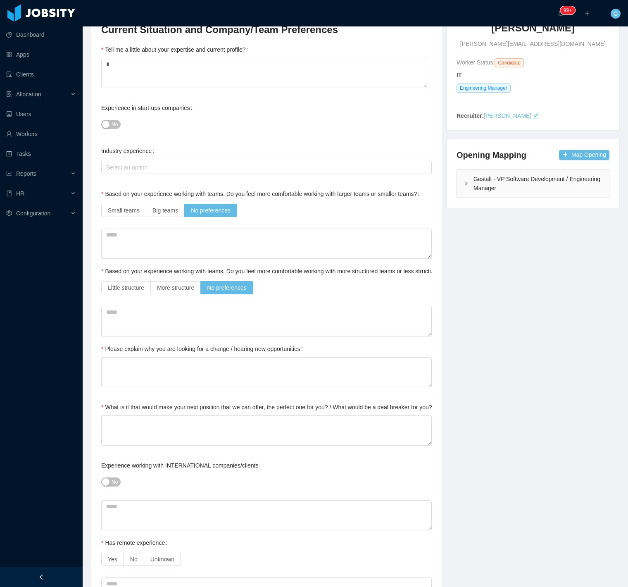
click at [106, 129] on button "No" at bounding box center [110, 124] width 19 height 9
click at [161, 129] on div "Yes" at bounding box center [266, 124] width 330 height 17
click at [109, 131] on div "Yes" at bounding box center [266, 124] width 330 height 17
click at [110, 128] on span "Yes" at bounding box center [108, 124] width 8 height 8
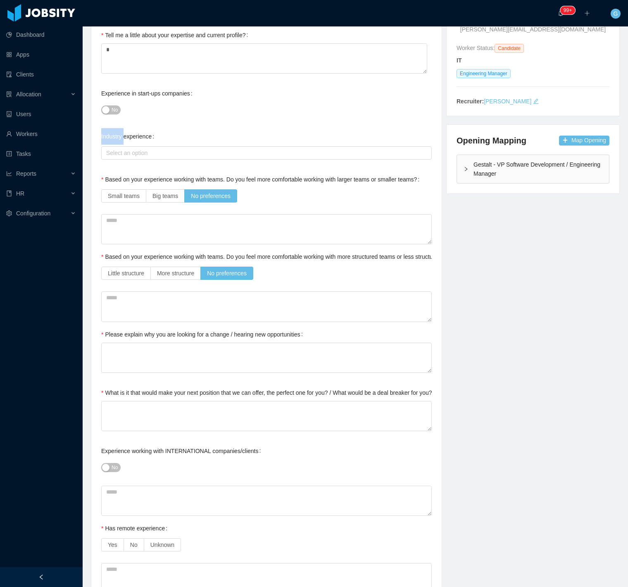
scroll to position [138, 0]
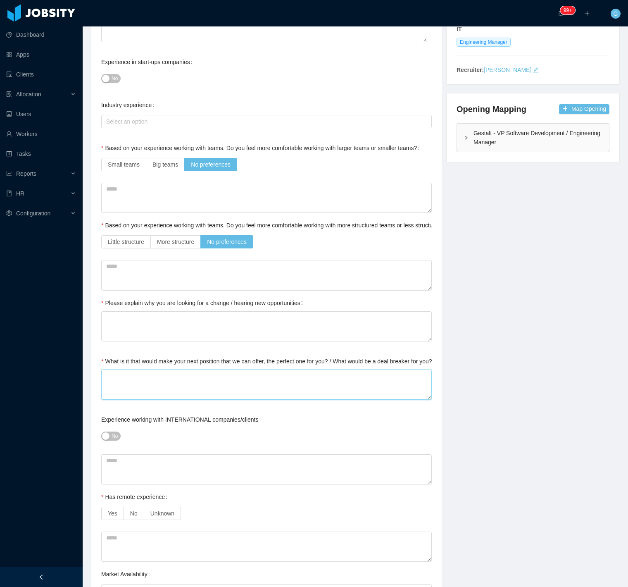
click at [137, 379] on textarea "What is it that would make your next position that we can offer, the perfect on…" at bounding box center [266, 384] width 330 height 30
type textarea "*"
click at [130, 317] on textarea "Please explain why you are looking for a change / hearing new opportunities" at bounding box center [266, 326] width 330 height 30
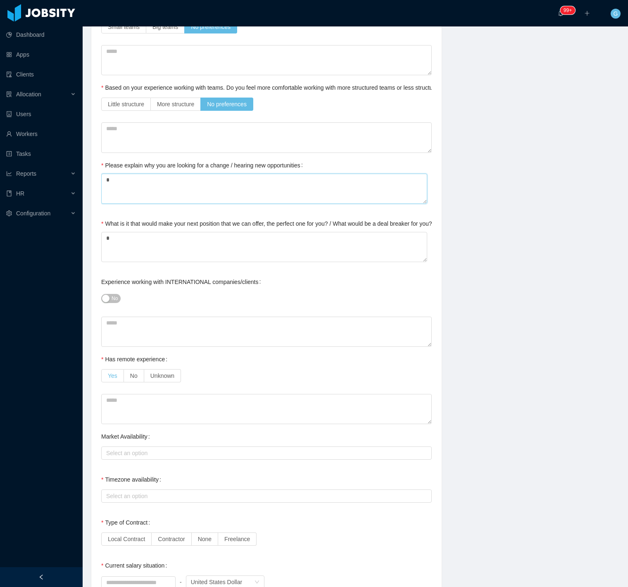
type textarea "*"
click at [104, 371] on label "Yes" at bounding box center [112, 375] width 23 height 13
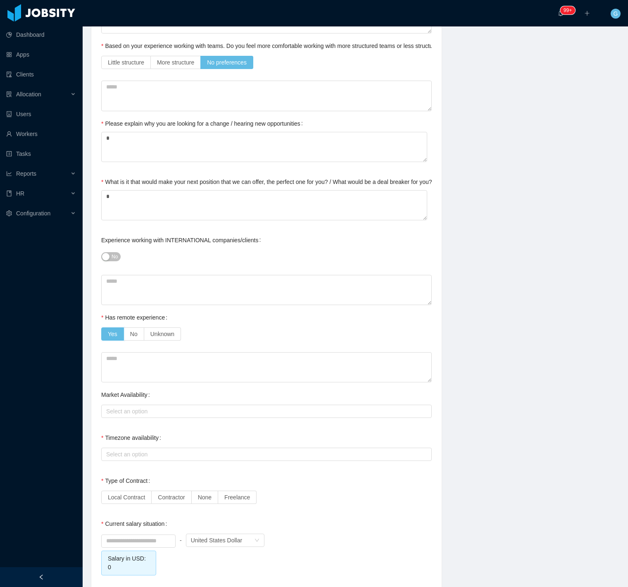
scroll to position [321, 0]
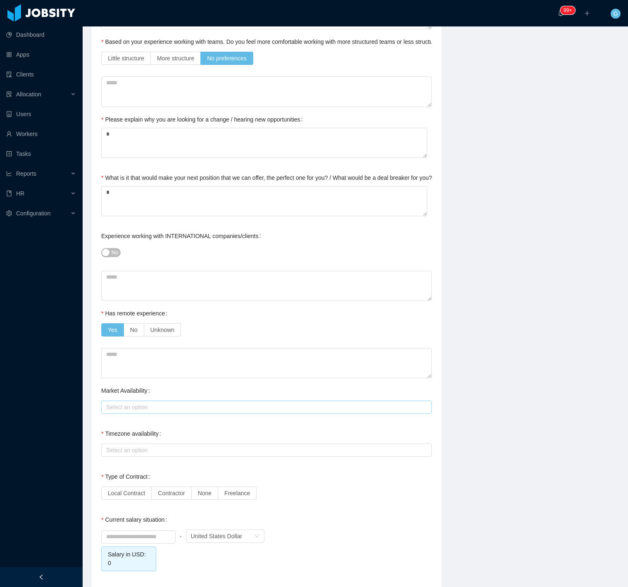
click at [124, 401] on div "Select an option" at bounding box center [265, 407] width 323 height 12
click at [126, 416] on li "America" at bounding box center [264, 422] width 326 height 13
click at [93, 393] on div "Background Experience / Preferences Profile Soft Skills Language Notes General …" at bounding box center [266, 303] width 350 height 1088
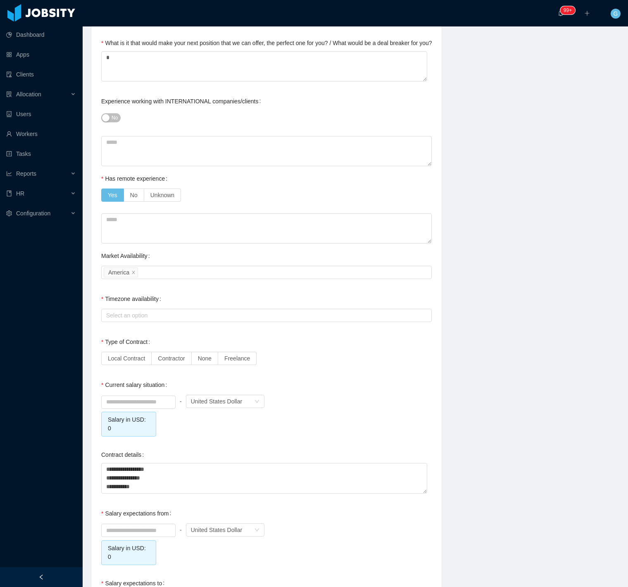
scroll to position [459, 0]
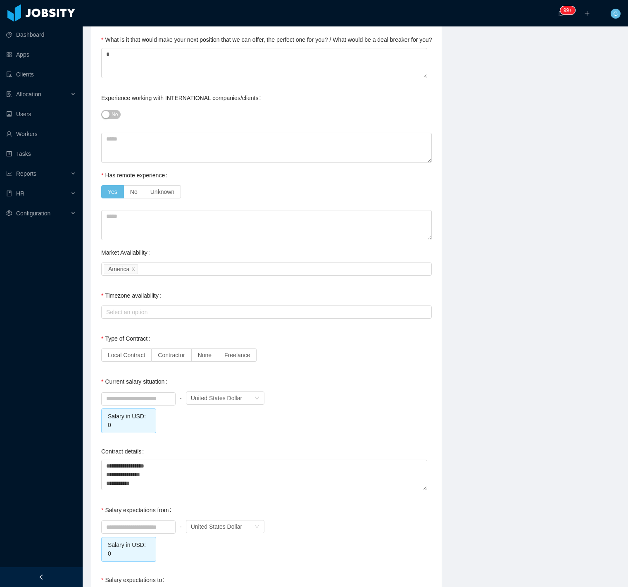
click at [126, 304] on div "Select an option" at bounding box center [266, 312] width 330 height 17
click at [121, 319] on div "Select an option" at bounding box center [266, 312] width 330 height 17
click at [118, 318] on div "Select an option" at bounding box center [266, 311] width 330 height 13
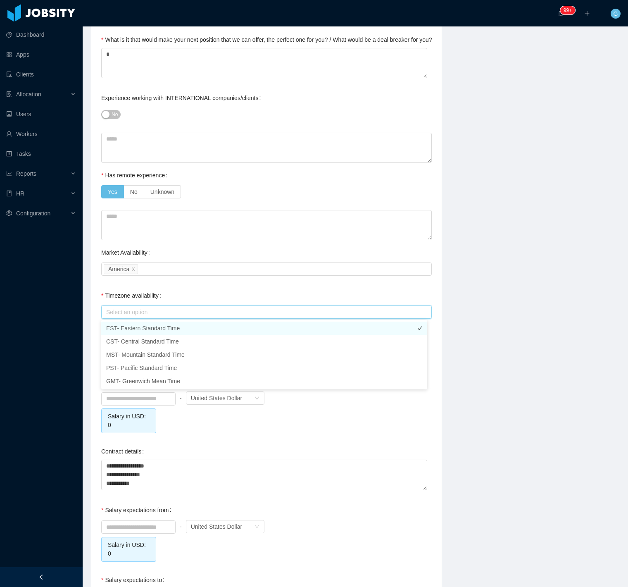
click at [111, 330] on li "EST- Eastern Standard Time" at bounding box center [264, 327] width 326 height 13
click at [116, 337] on li "CST- Central Standard Time" at bounding box center [264, 341] width 326 height 13
click at [84, 299] on div "Background Experience / Preferences Profile Soft Skills Language Notes General …" at bounding box center [355, 165] width 549 height 1089
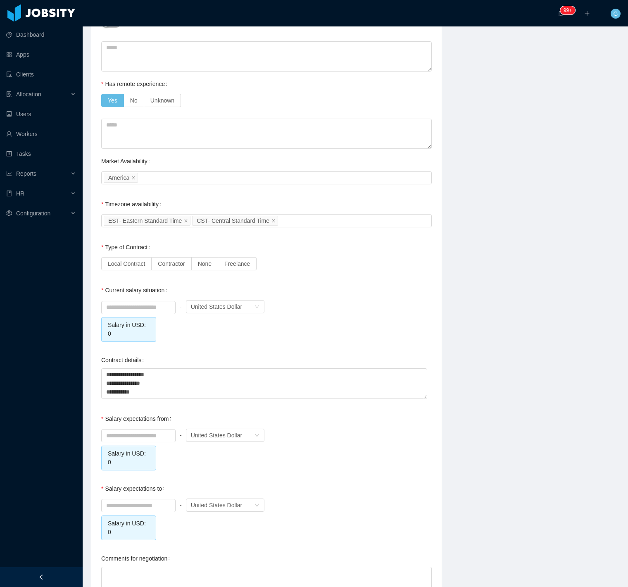
scroll to position [551, 0]
click at [113, 300] on div at bounding box center [138, 306] width 74 height 13
click at [118, 306] on input at bounding box center [139, 307] width 74 height 12
type input "*"
type input "****"
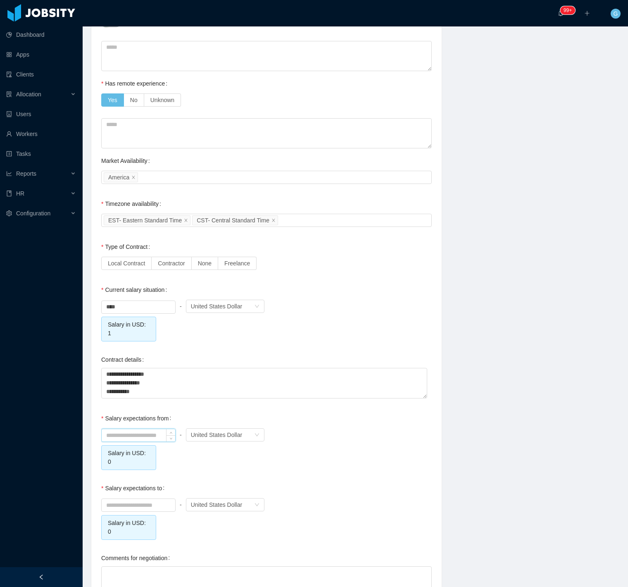
click at [152, 429] on input at bounding box center [139, 435] width 74 height 12
type input "*******"
click at [130, 499] on input at bounding box center [139, 505] width 74 height 12
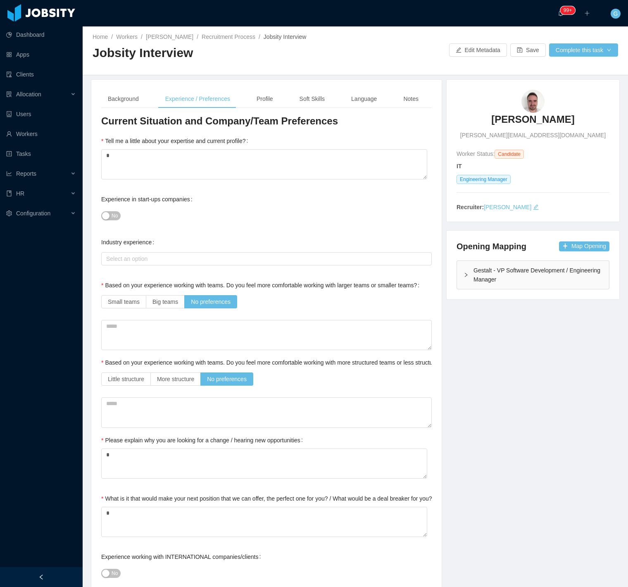
scroll to position [0, 0]
type input "*******"
click at [261, 103] on div "Profile" at bounding box center [265, 99] width 30 height 19
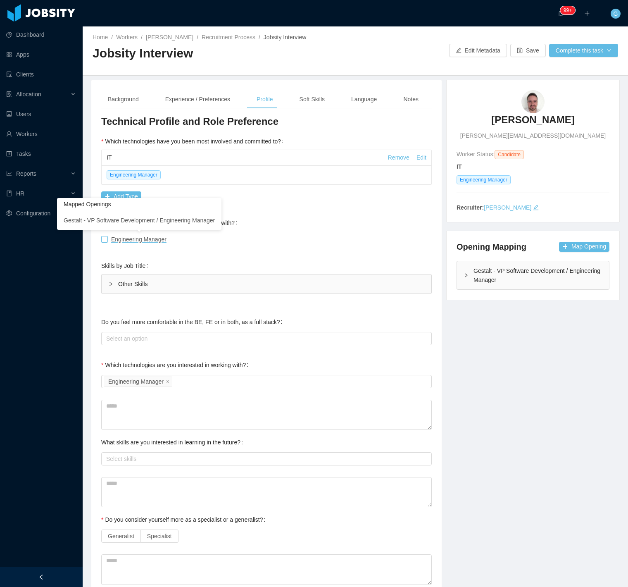
click at [112, 240] on span "Engineering Manager" at bounding box center [138, 239] width 55 height 7
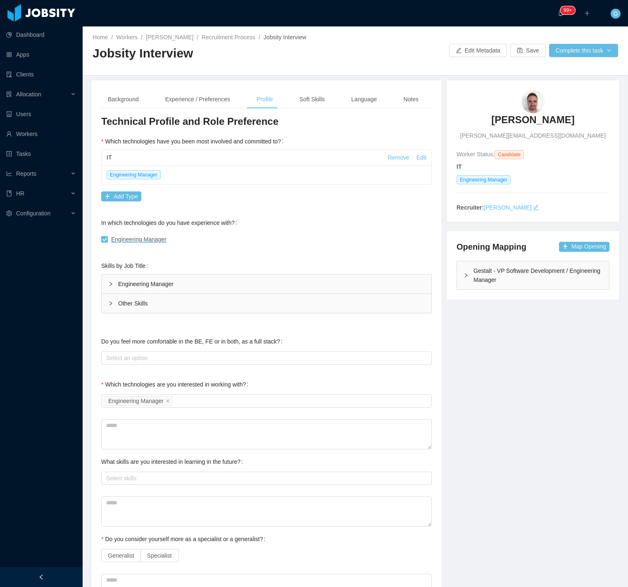
click at [131, 285] on div "Engineering Manager" at bounding box center [267, 283] width 330 height 19
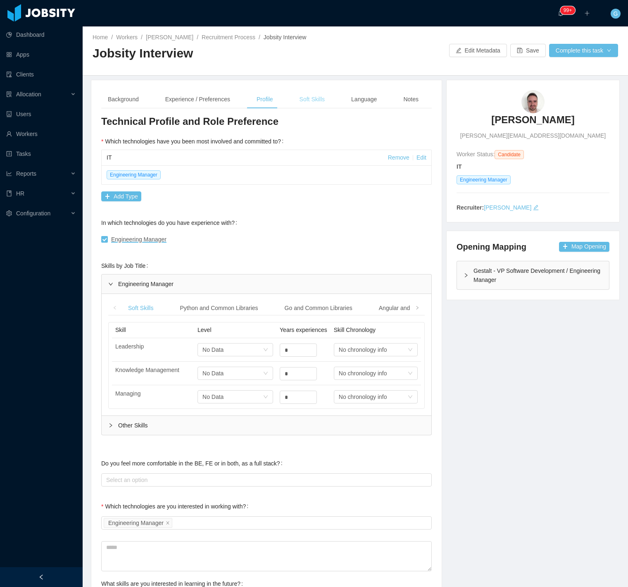
click at [313, 105] on div "Soft Skills" at bounding box center [312, 99] width 38 height 19
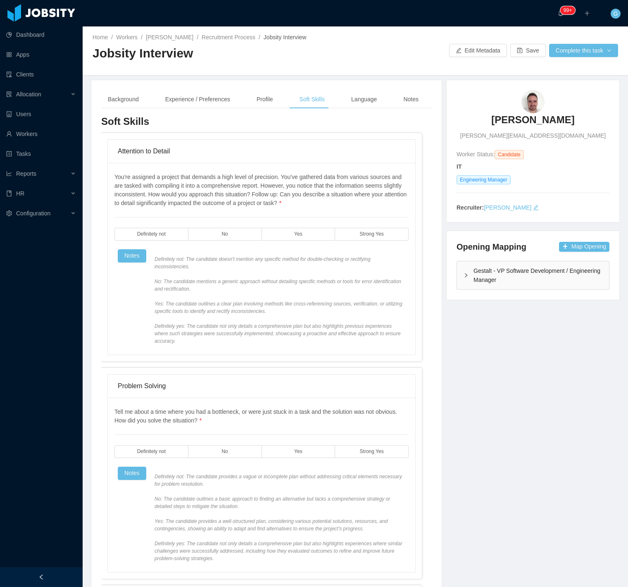
click at [305, 246] on div "You're assigned a project that demands a high level of precision. You've gather…" at bounding box center [261, 259] width 294 height 172
click at [306, 233] on label "Yes" at bounding box center [299, 234] width 74 height 13
drag, startPoint x: 303, startPoint y: 462, endPoint x: 297, endPoint y: 443, distance: 19.3
click at [303, 473] on span "Definitely not: The candidate provides a vague or incomplete plan without addre…" at bounding box center [279, 517] width 251 height 89
click at [297, 443] on div "Tell me about a time where you had a bottleneck, or were just stuck in a task a…" at bounding box center [261, 484] width 294 height 154
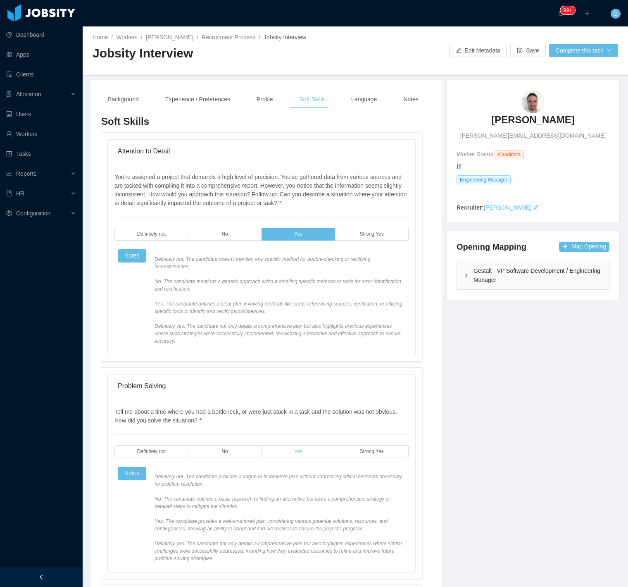
click at [296, 449] on span "Yes" at bounding box center [298, 451] width 8 height 5
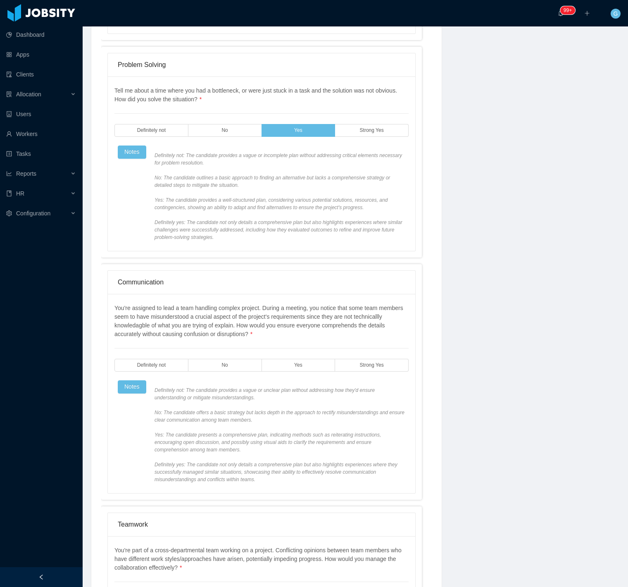
click at [306, 335] on div "You're assigned to lead a team handling complex project. During a meeting, you …" at bounding box center [261, 393] width 294 height 179
click at [294, 362] on span "Yes" at bounding box center [298, 364] width 8 height 5
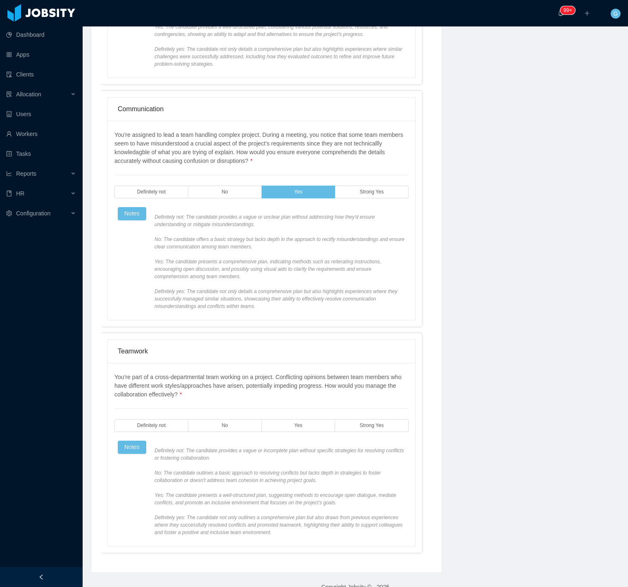
click at [291, 399] on div "You're part of a cross-departmental team working on a project. Conflicting opin…" at bounding box center [261, 454] width 294 height 163
click at [297, 423] on span "Yes" at bounding box center [298, 425] width 8 height 5
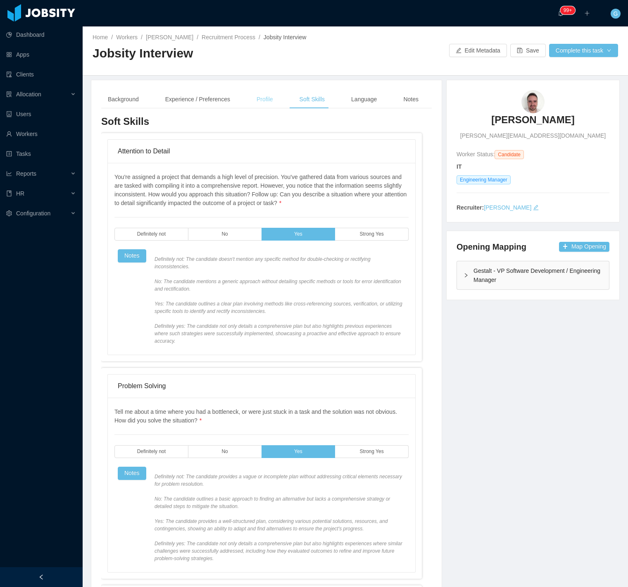
click at [261, 97] on div "Profile" at bounding box center [265, 99] width 30 height 19
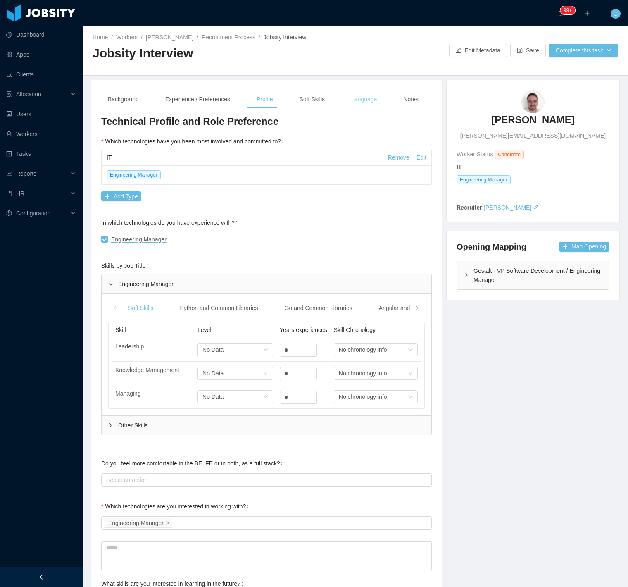
click at [361, 104] on div "Language" at bounding box center [364, 99] width 39 height 19
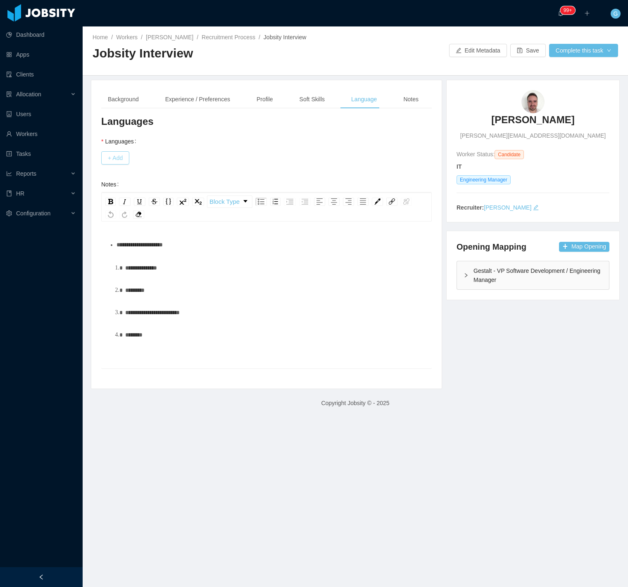
click at [118, 154] on button "+ Add" at bounding box center [115, 157] width 28 height 13
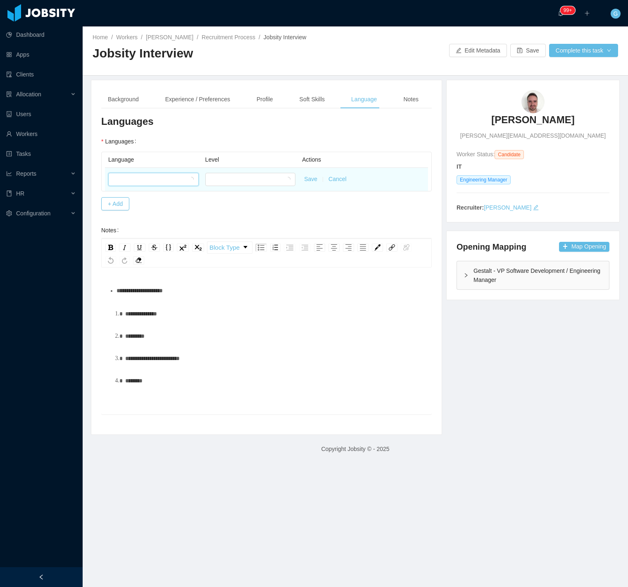
click at [132, 182] on div at bounding box center [150, 179] width 75 height 12
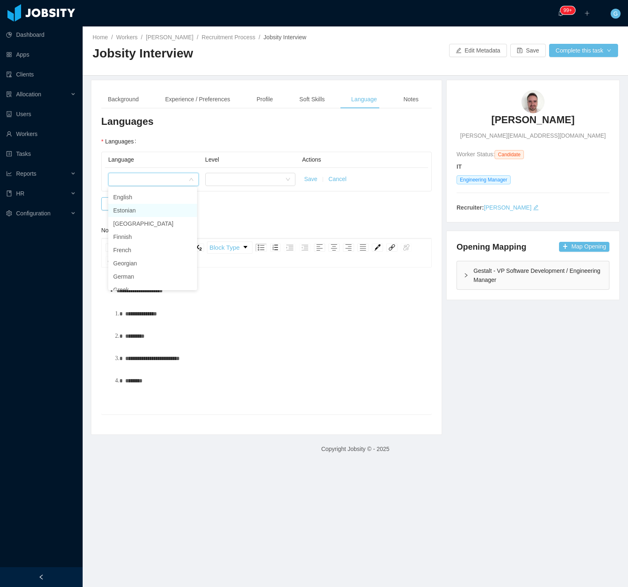
scroll to position [180, 0]
click at [135, 204] on li "English" at bounding box center [152, 199] width 89 height 13
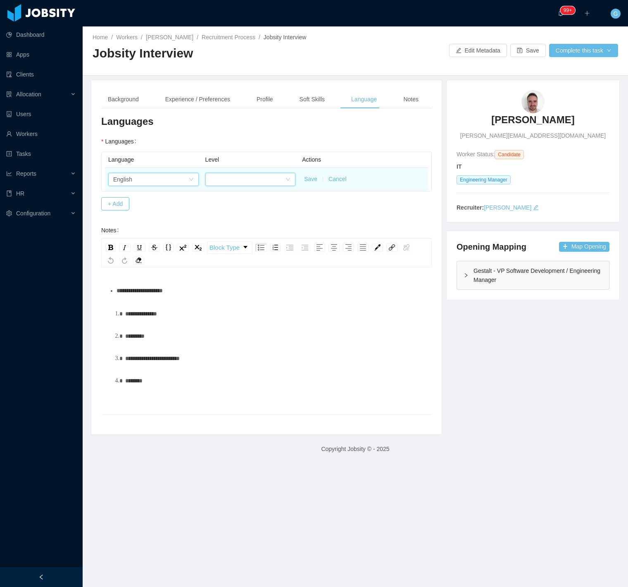
click at [260, 183] on div at bounding box center [247, 179] width 75 height 12
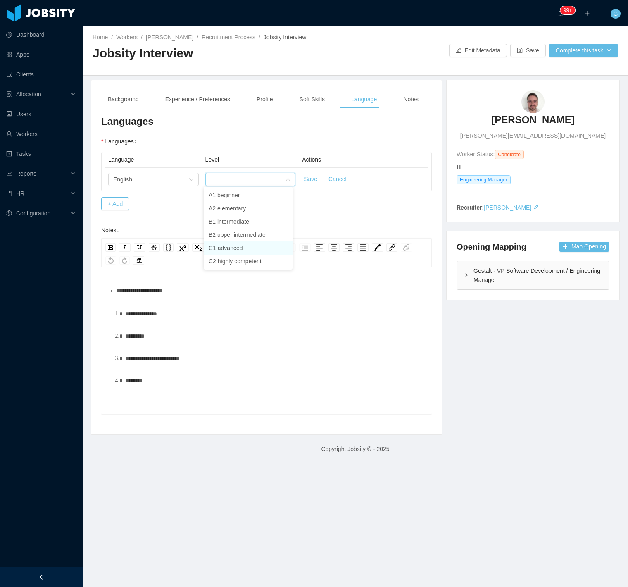
click at [239, 247] on li "C1 advanced" at bounding box center [248, 247] width 89 height 13
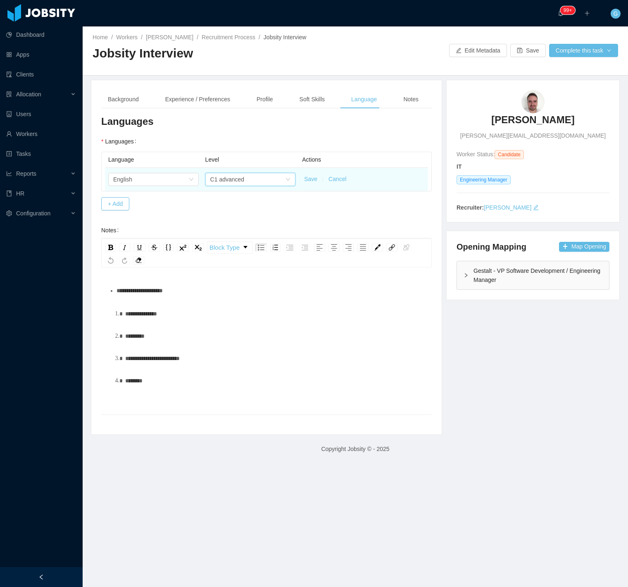
click at [307, 178] on button "Save" at bounding box center [310, 179] width 13 height 9
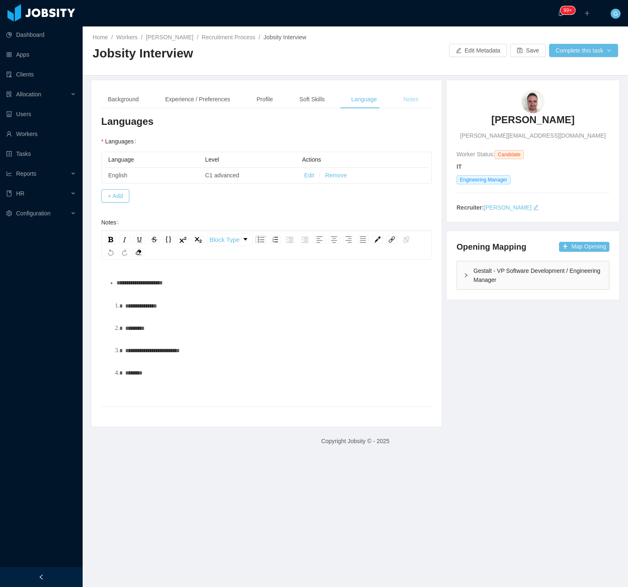
click at [401, 99] on div "Notes" at bounding box center [411, 99] width 29 height 19
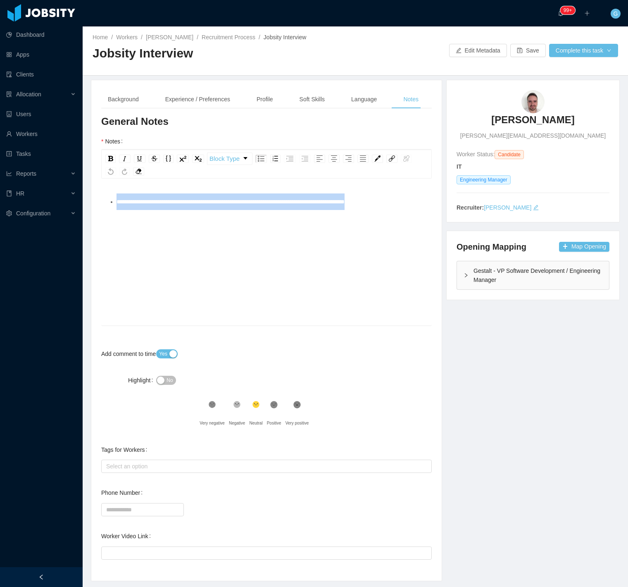
drag, startPoint x: 411, startPoint y: 207, endPoint x: 68, endPoint y: 228, distance: 343.9
click at [68, 228] on section "Dashboard Apps Clients Allocation Users Workers Tasks Reports HR Configuration …" at bounding box center [314, 293] width 628 height 587
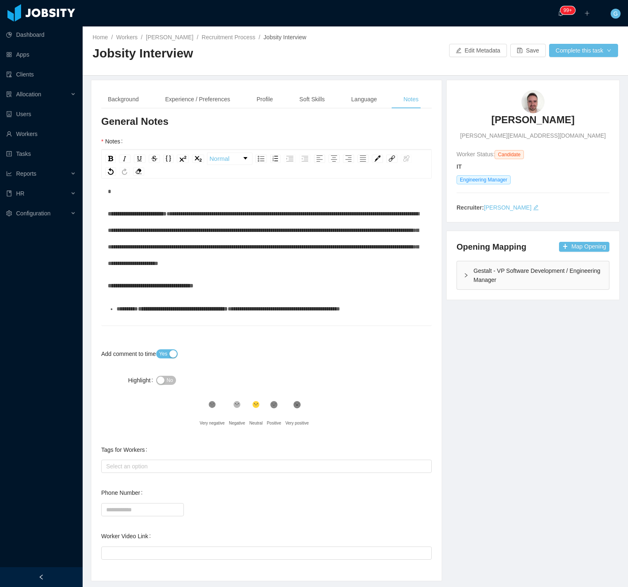
scroll to position [0, 0]
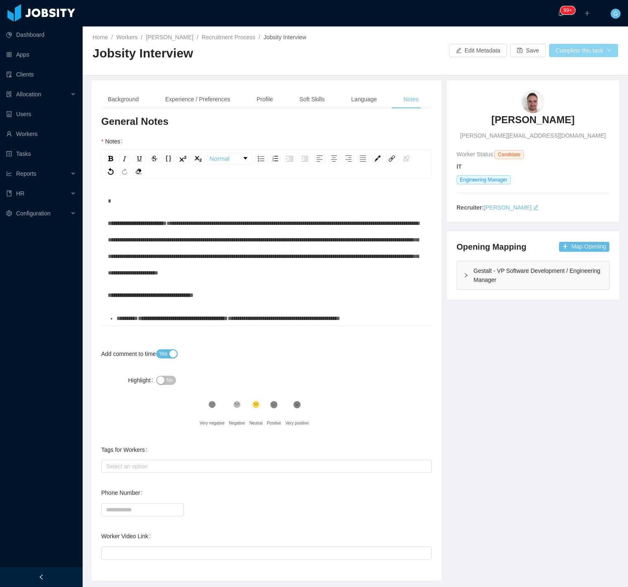
click at [603, 45] on button "Complete this task" at bounding box center [583, 50] width 69 height 13
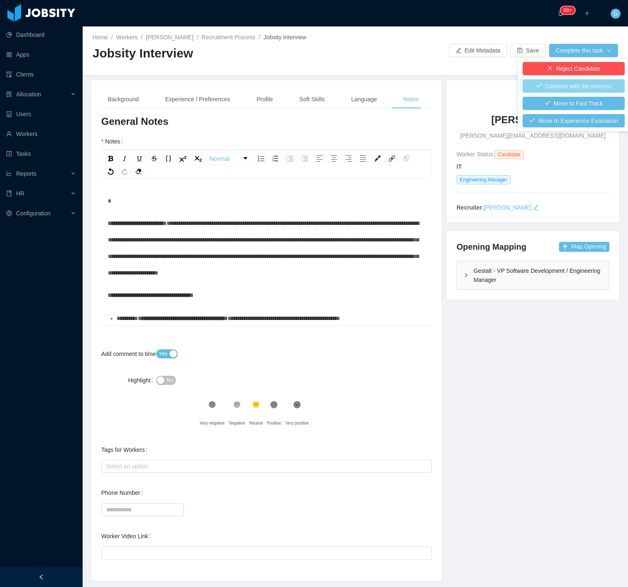
click at [564, 90] on button "Continue with the process" at bounding box center [574, 85] width 102 height 13
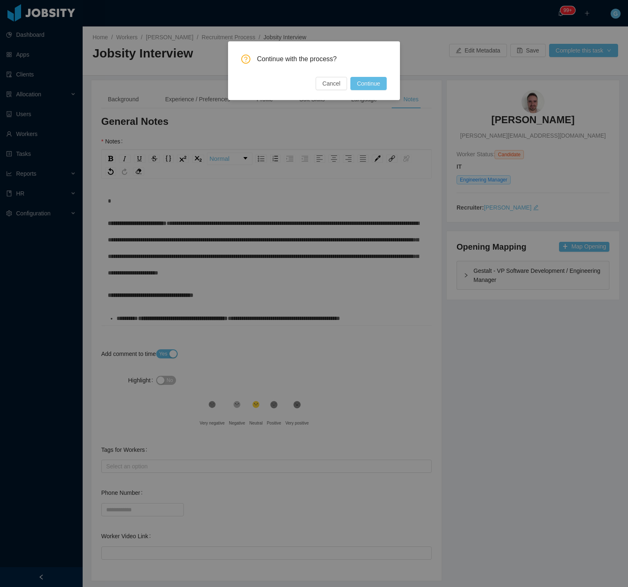
click at [374, 94] on div "Continue with the process? Cancel Continue" at bounding box center [314, 70] width 172 height 59
click at [375, 90] on div "Continue with the process? Cancel Continue" at bounding box center [314, 70] width 172 height 59
drag, startPoint x: 375, startPoint y: 90, endPoint x: 378, endPoint y: 77, distance: 13.7
click at [378, 83] on div "Continue with the process? Cancel Continue" at bounding box center [314, 70] width 172 height 59
click at [380, 78] on button "Continue" at bounding box center [368, 83] width 36 height 13
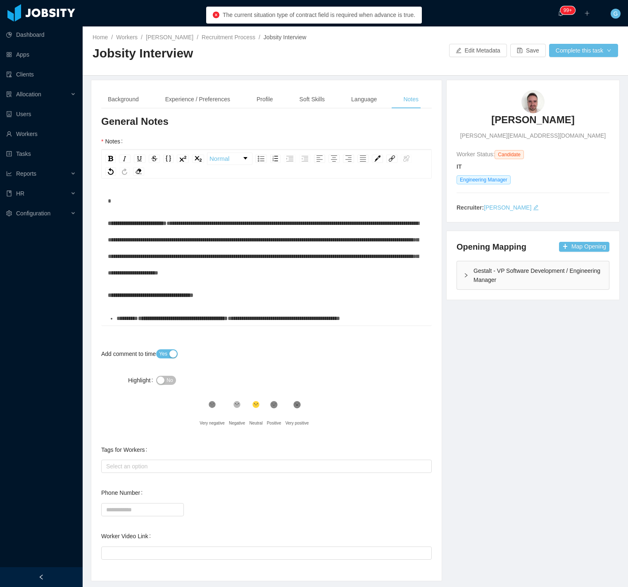
click at [151, 107] on div "Background Experience / Preferences Profile Soft Skills Language Notes" at bounding box center [263, 99] width 324 height 19
click at [167, 101] on div "Experience / Preferences" at bounding box center [198, 99] width 78 height 19
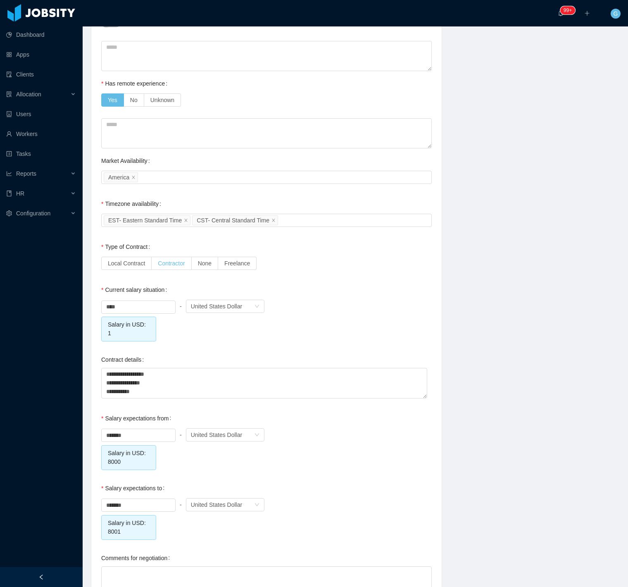
click at [175, 262] on span "Contractor" at bounding box center [171, 263] width 27 height 7
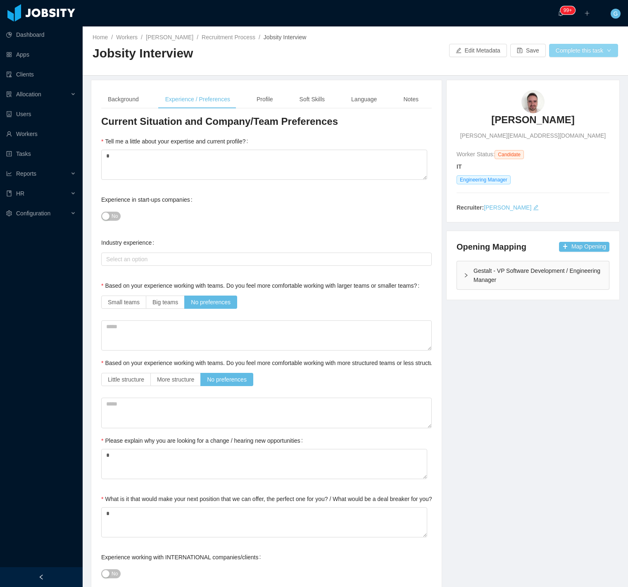
click at [582, 48] on button "Complete this task" at bounding box center [583, 50] width 69 height 13
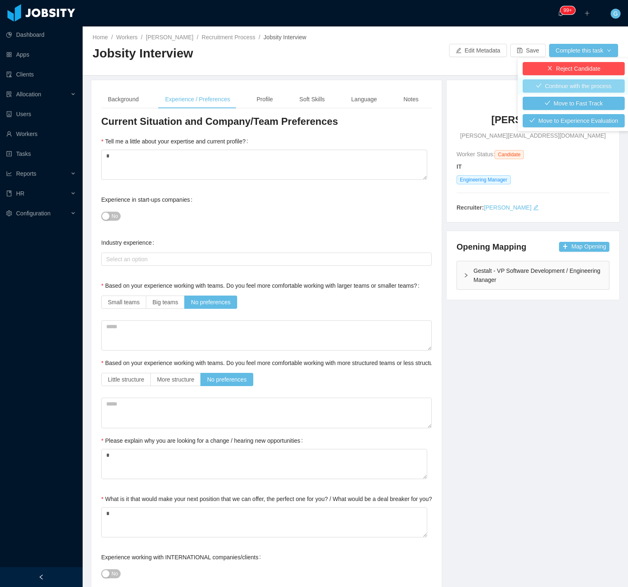
click at [558, 87] on button "Continue with the process" at bounding box center [574, 85] width 102 height 13
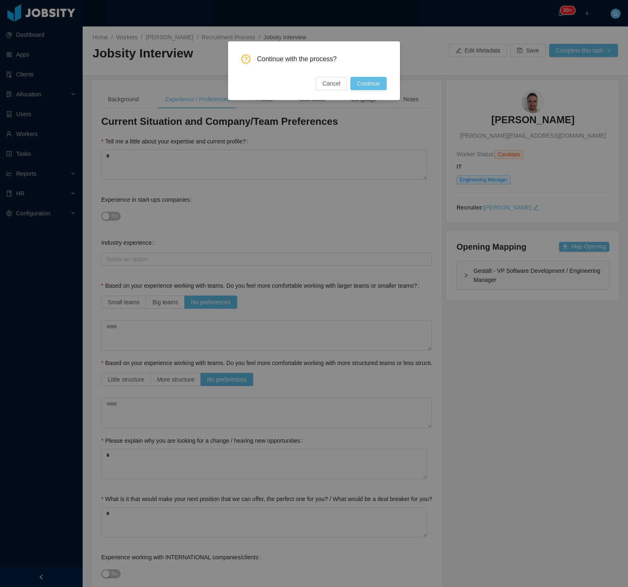
click at [364, 76] on div "Continue with the process? Cancel Continue" at bounding box center [313, 73] width 145 height 36
click at [366, 81] on button "Continue" at bounding box center [368, 83] width 36 height 13
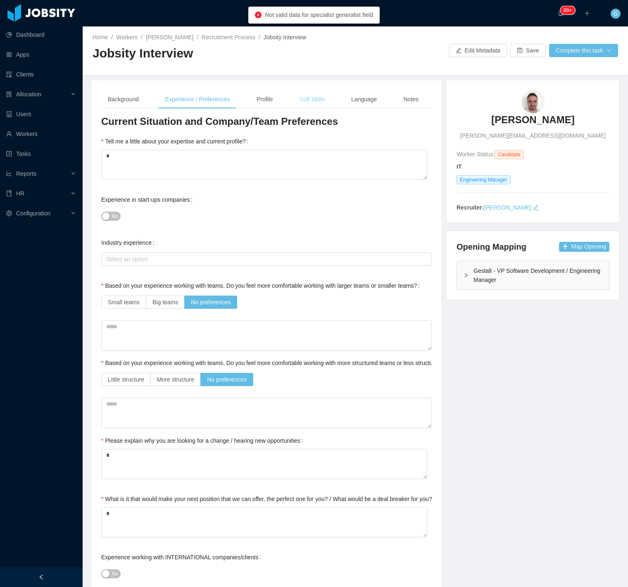
click at [327, 100] on div "Soft Skills" at bounding box center [312, 99] width 38 height 19
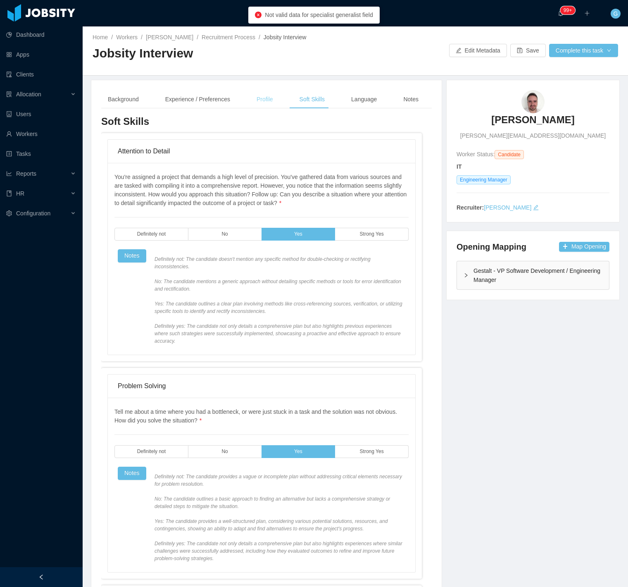
click at [266, 98] on div "Profile" at bounding box center [265, 99] width 30 height 19
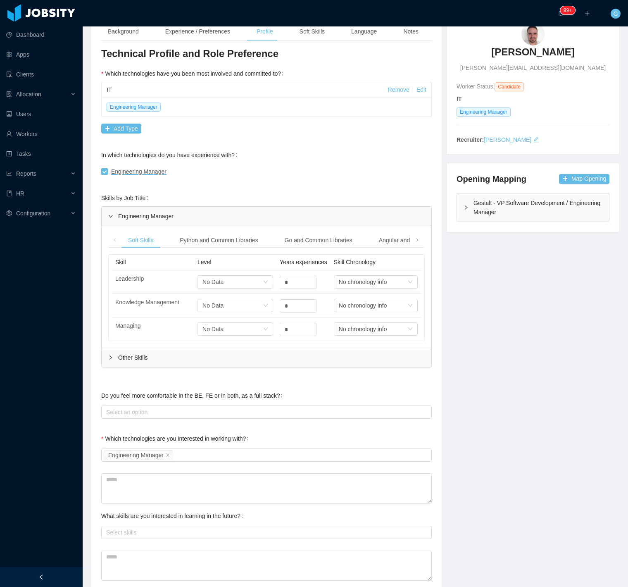
scroll to position [260, 0]
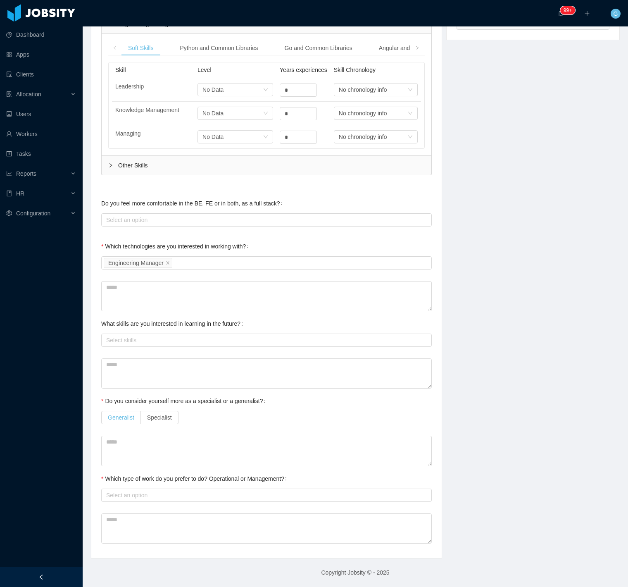
click at [120, 427] on div "Technical Profile and Role Preference Which technologies have you been most inv…" at bounding box center [266, 201] width 330 height 693
click at [121, 416] on span "Generalist" at bounding box center [121, 417] width 26 height 7
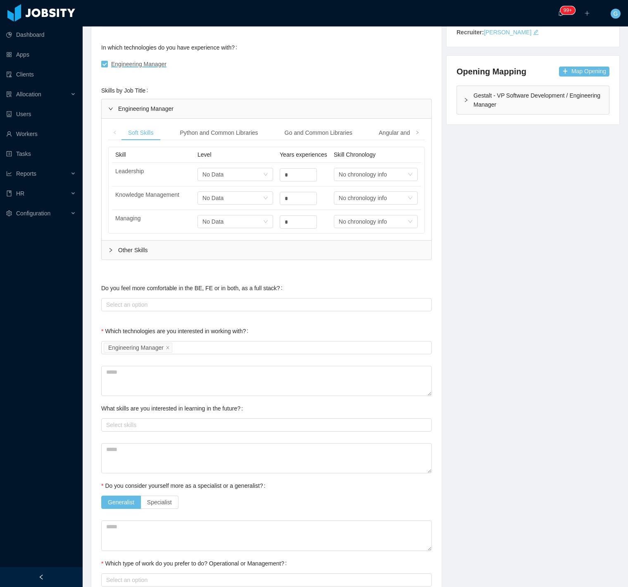
scroll to position [0, 0]
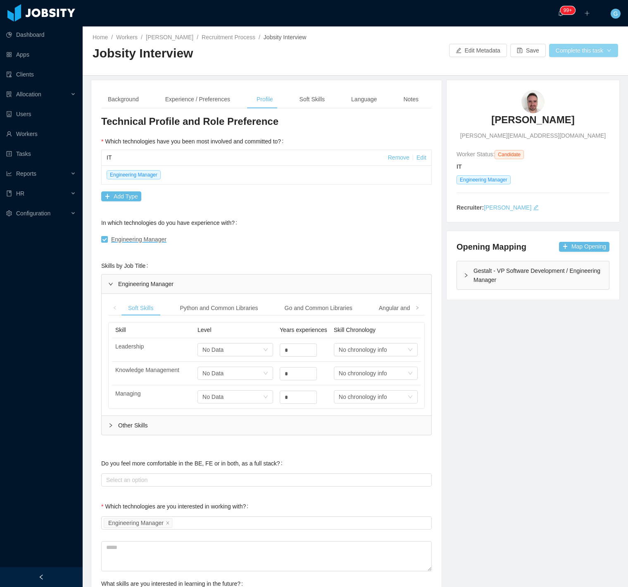
click at [576, 53] on button "Complete this task" at bounding box center [583, 50] width 69 height 13
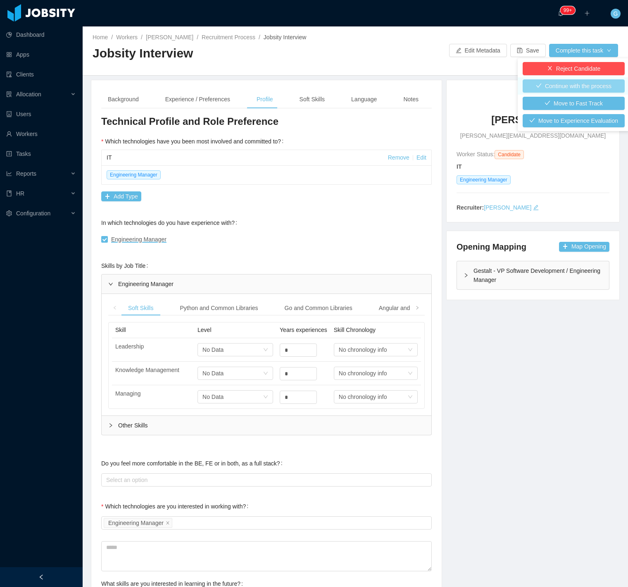
click at [549, 90] on button "Continue with the process" at bounding box center [574, 85] width 102 height 13
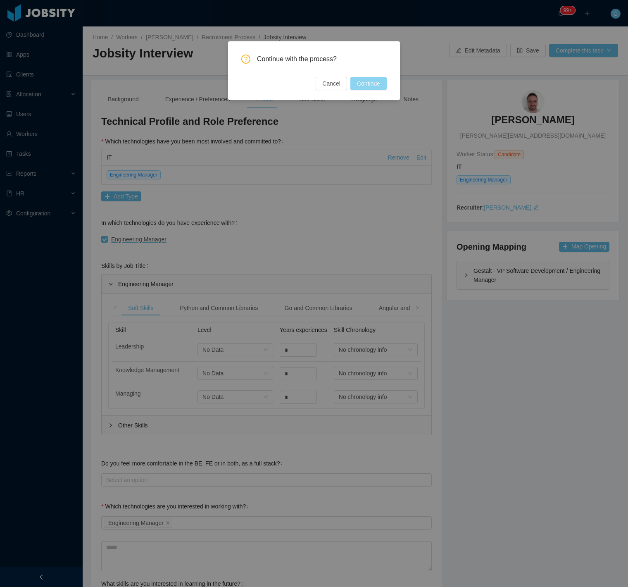
click at [377, 87] on button "Continue" at bounding box center [368, 83] width 36 height 13
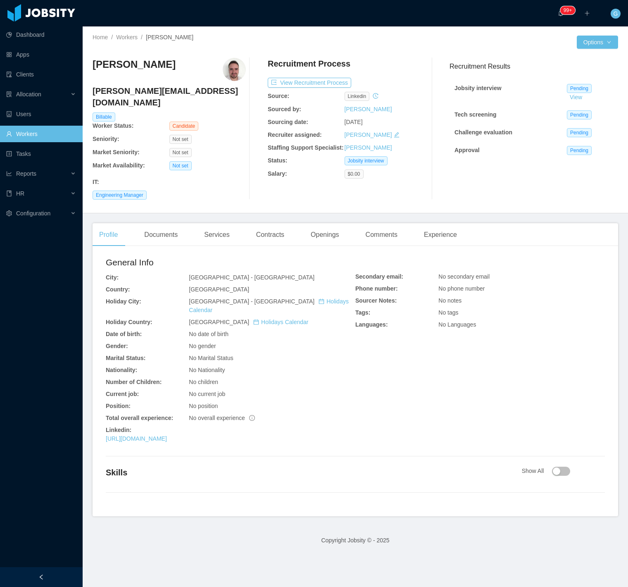
click at [179, 235] on div "Profile Documents Services Contracts Openings Comments Experience General Info …" at bounding box center [355, 369] width 525 height 293
click at [176, 227] on div "Documents" at bounding box center [161, 234] width 47 height 23
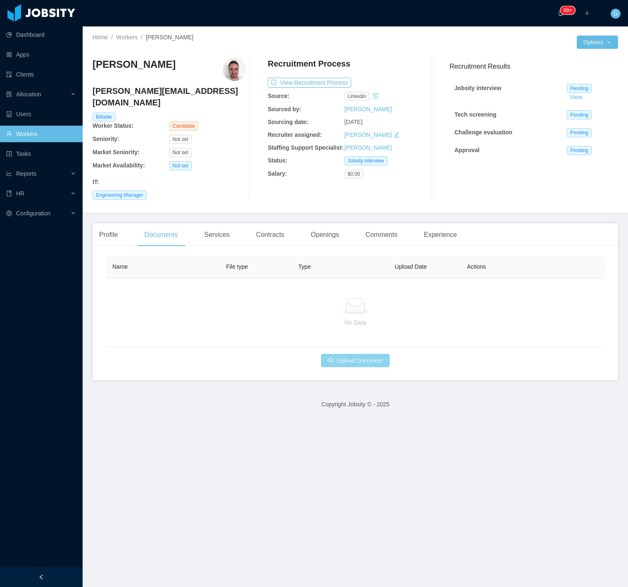
click at [371, 354] on button "Upload Document" at bounding box center [355, 360] width 69 height 13
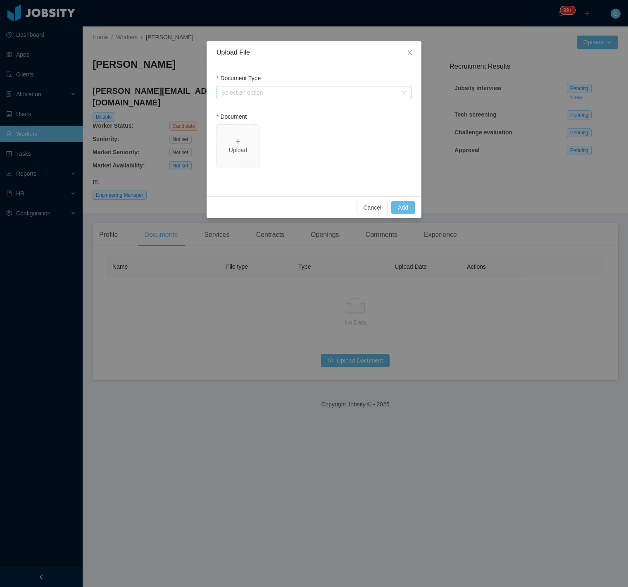
click at [273, 92] on div "Select an option" at bounding box center [309, 92] width 176 height 8
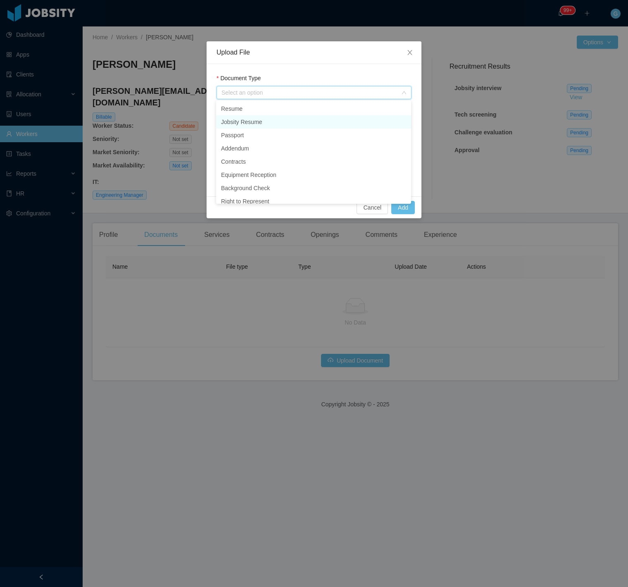
click at [254, 123] on li "Jobsity Resume" at bounding box center [313, 121] width 195 height 13
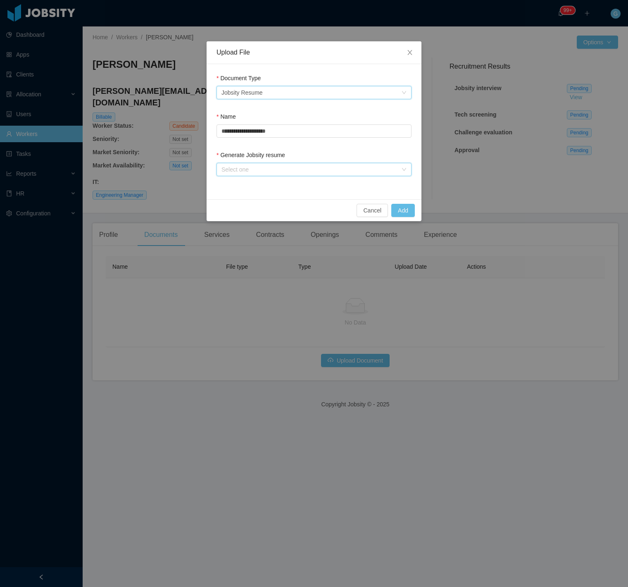
click at [243, 163] on div "Select one" at bounding box center [313, 169] width 195 height 13
click at [254, 190] on li "From Template" at bounding box center [313, 184] width 195 height 13
click at [315, 147] on form "**********" at bounding box center [313, 126] width 195 height 105
click at [399, 207] on button "Add" at bounding box center [403, 210] width 24 height 13
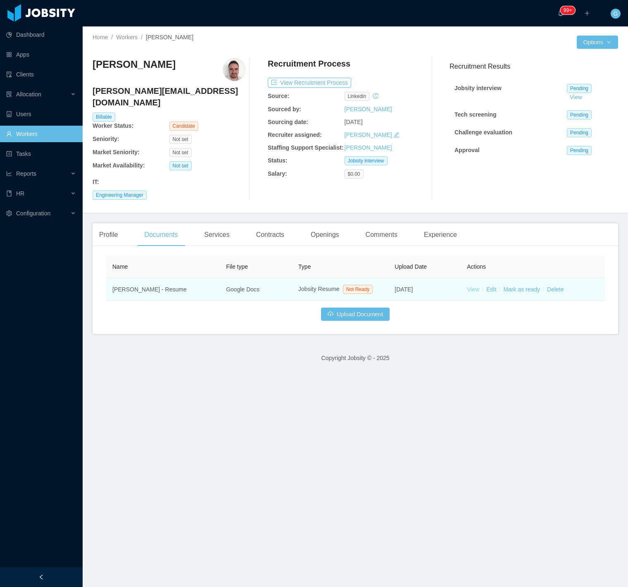
click at [471, 286] on link "View" at bounding box center [473, 289] width 12 height 7
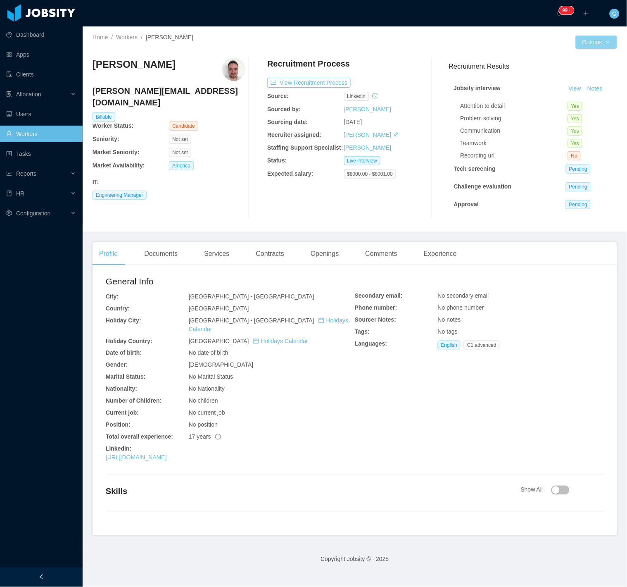
click at [583, 44] on button "Options" at bounding box center [596, 42] width 41 height 13
click at [585, 111] on button "Edit Worker" at bounding box center [573, 111] width 52 height 13
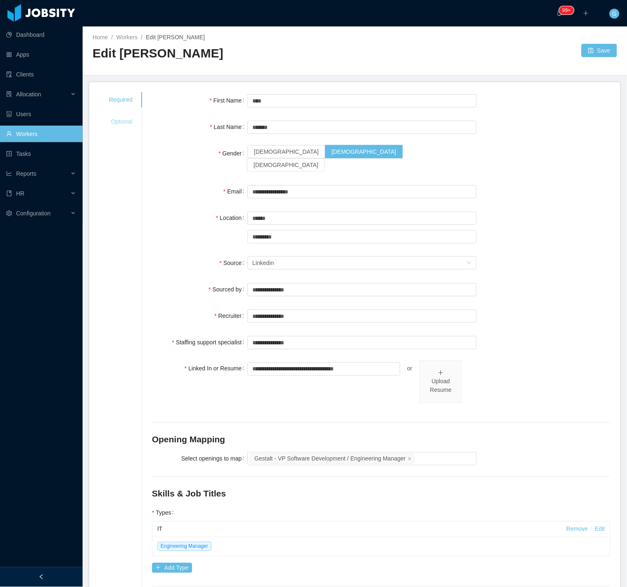
click at [112, 128] on div "Optional" at bounding box center [120, 121] width 43 height 15
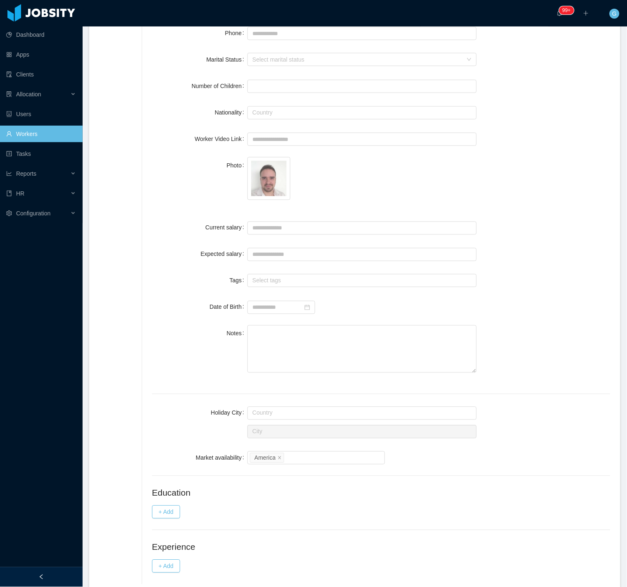
scroll to position [143, 0]
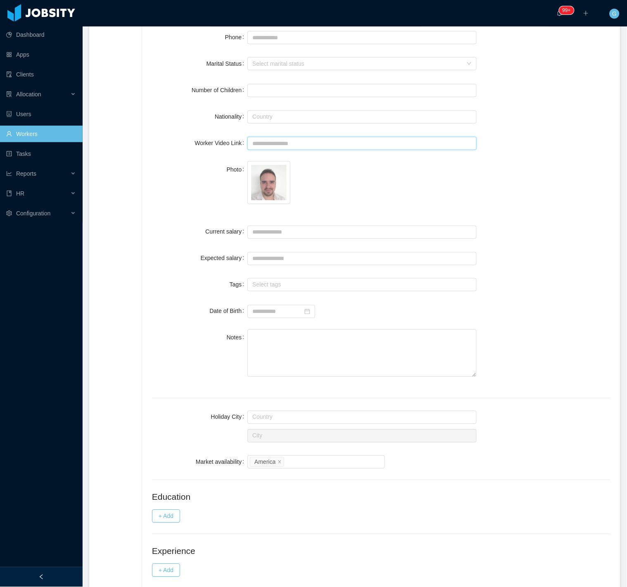
click at [264, 142] on input "Worker Video Link" at bounding box center [361, 143] width 229 height 13
paste input "**********"
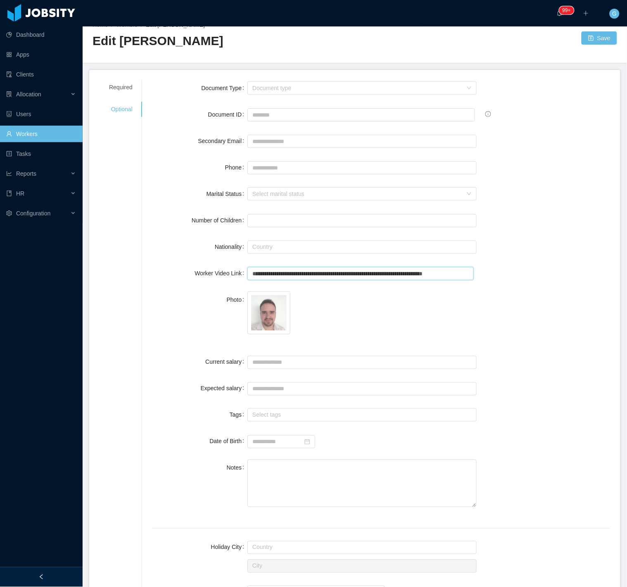
scroll to position [0, 0]
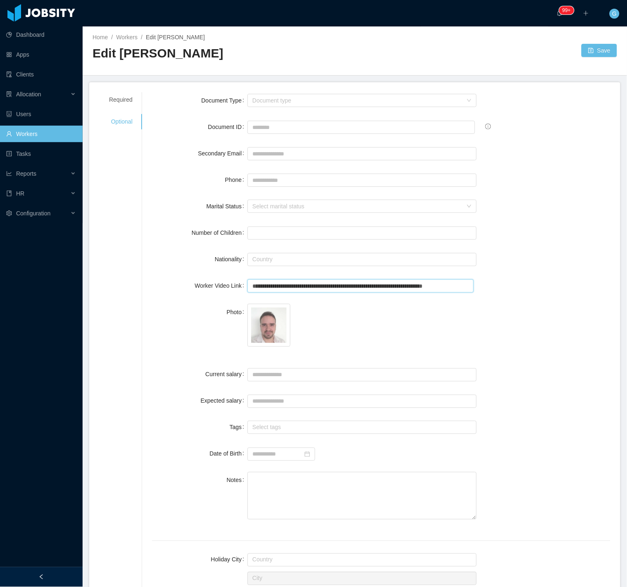
type input "**********"
click at [599, 54] on button "Save" at bounding box center [600, 50] width 36 height 13
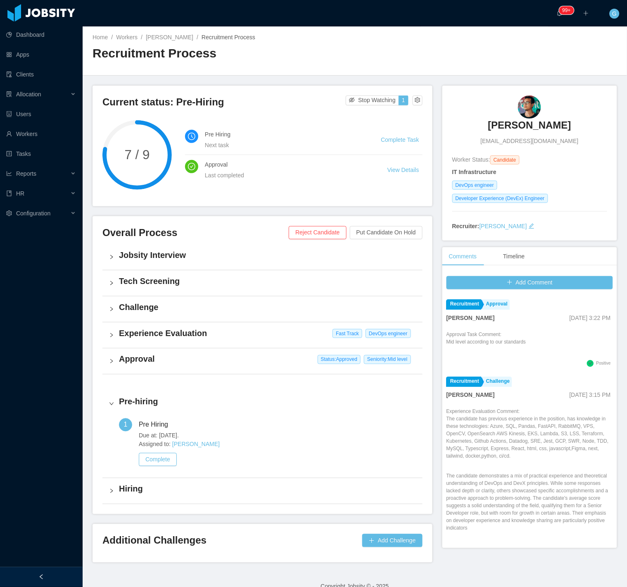
click at [514, 123] on h3 "[PERSON_NAME]" at bounding box center [529, 125] width 83 height 13
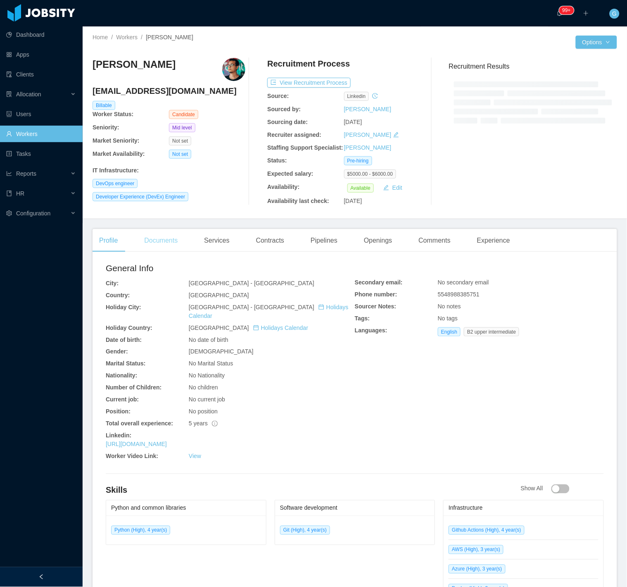
click at [178, 247] on div "Documents" at bounding box center [161, 240] width 47 height 23
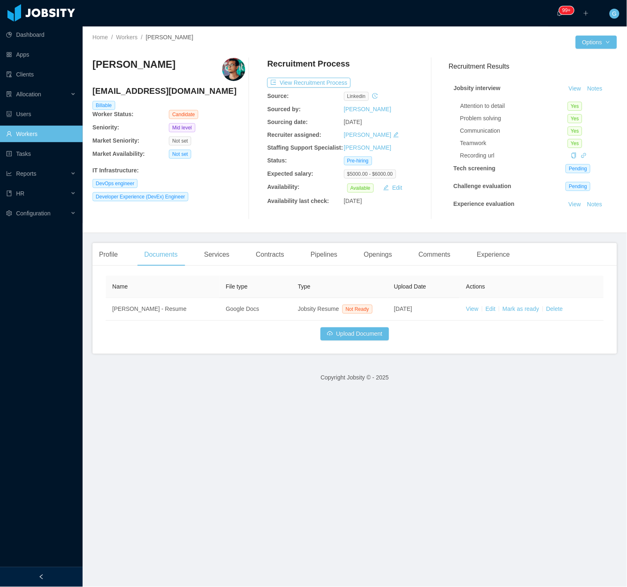
click at [468, 295] on th "Actions" at bounding box center [532, 287] width 144 height 22
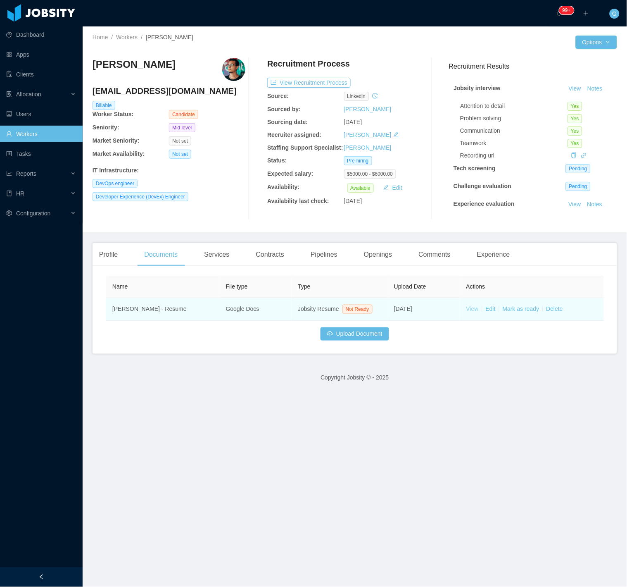
click at [468, 312] on link "View" at bounding box center [472, 308] width 12 height 7
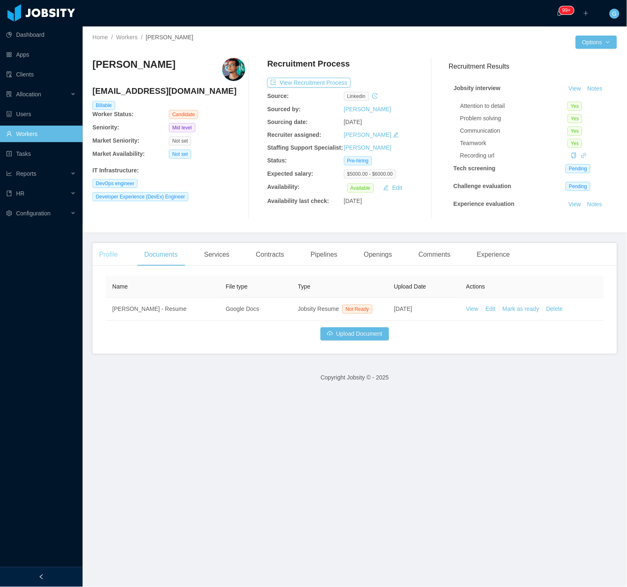
click at [118, 258] on div "Profile" at bounding box center [109, 254] width 32 height 23
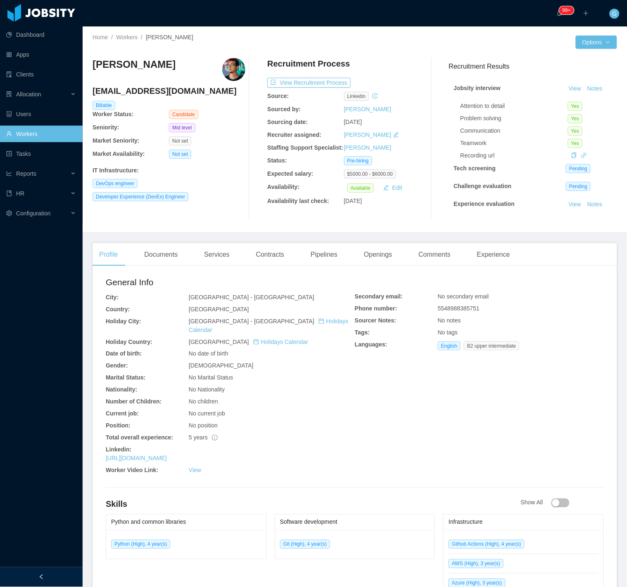
click at [163, 454] on div "[URL][DOMAIN_NAME]" at bounding box center [230, 458] width 249 height 9
click at [160, 455] on link "[URL][DOMAIN_NAME]" at bounding box center [136, 458] width 61 height 7
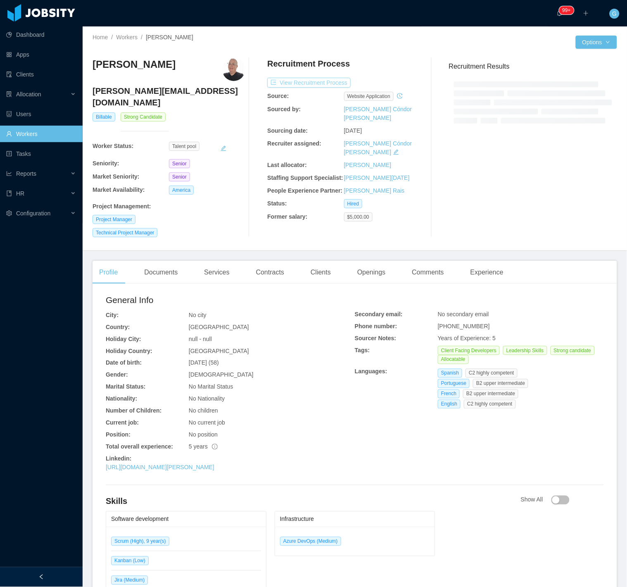
click at [276, 80] on button "View Recruitment Process" at bounding box center [308, 83] width 83 height 10
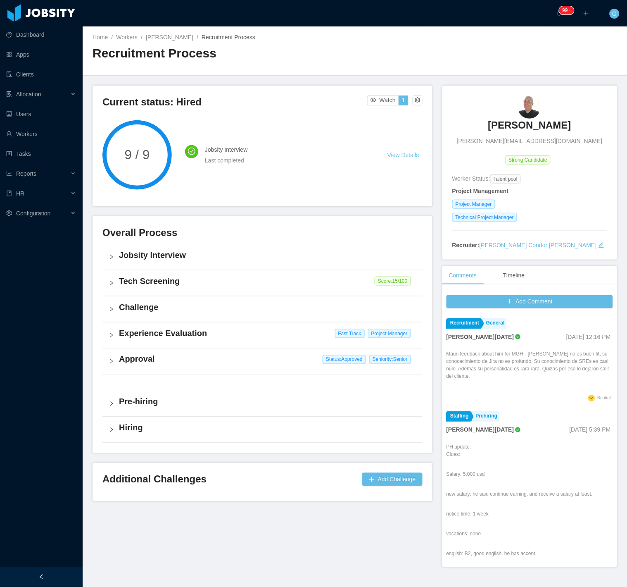
click at [488, 132] on link "[PERSON_NAME]" at bounding box center [529, 128] width 83 height 18
